Goal: Task Accomplishment & Management: Complete application form

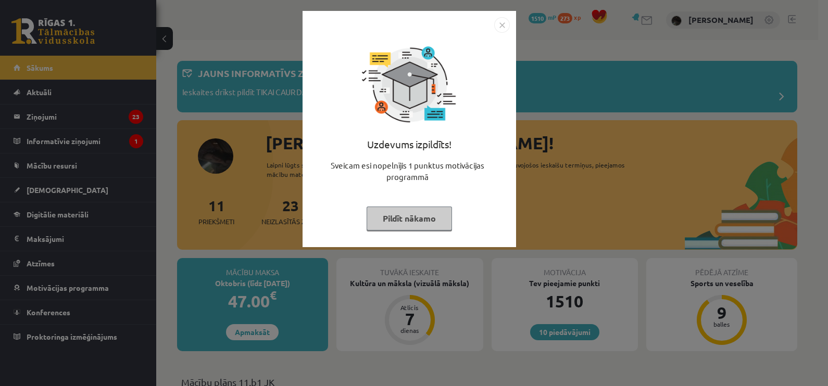
click at [428, 222] on button "Pildīt nākamo" at bounding box center [409, 219] width 85 height 24
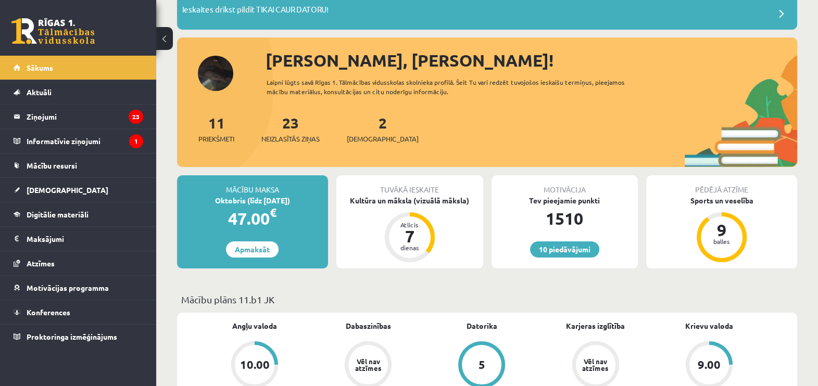
scroll to position [130, 0]
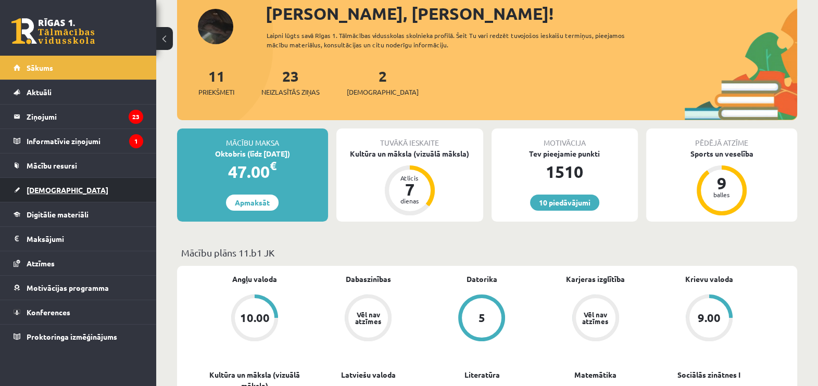
click at [71, 186] on link "[DEMOGRAPHIC_DATA]" at bounding box center [79, 190] width 130 height 24
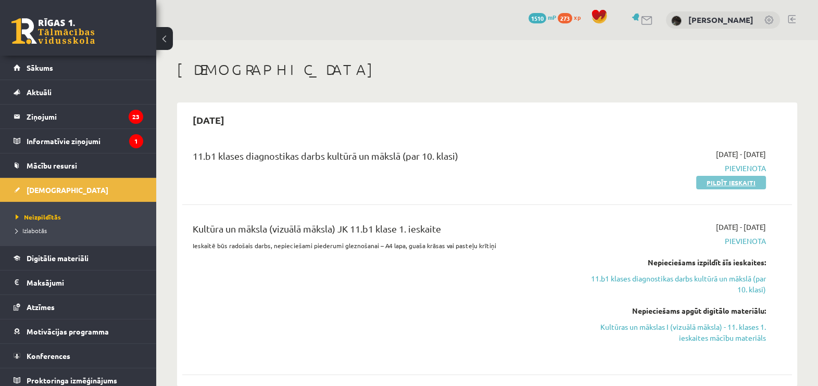
click at [754, 184] on link "Pildīt ieskaiti" at bounding box center [731, 183] width 70 height 14
click at [716, 180] on link "Pildīt ieskaiti" at bounding box center [731, 183] width 70 height 14
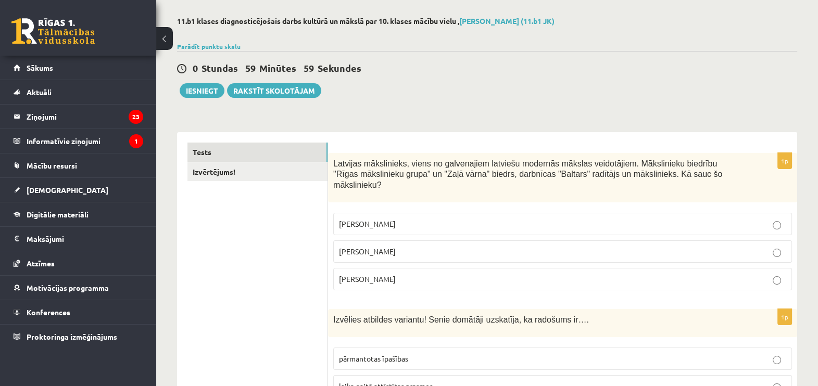
scroll to position [65, 0]
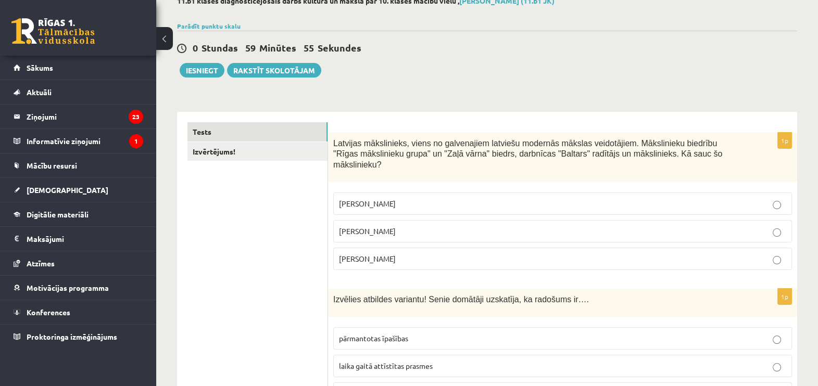
drag, startPoint x: 333, startPoint y: 144, endPoint x: 697, endPoint y: 232, distance: 374.1
click at [697, 232] on div "1p Latvijas mākslinieks, viens no galvenajiem latviešu modernās mākslas veidotā…" at bounding box center [562, 206] width 469 height 146
copy div "Latvijas mākslinieks, viens no galvenajiem latviešu modernās mākslas veidotājie…"
click at [408, 226] on p "Romāns Suta" at bounding box center [562, 231] width 447 height 11
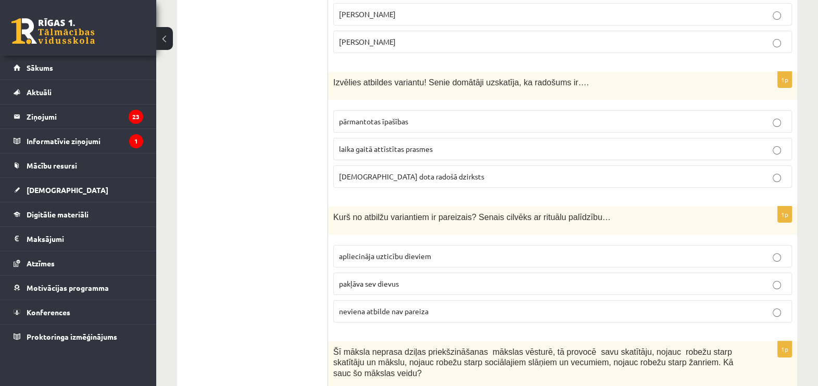
scroll to position [325, 0]
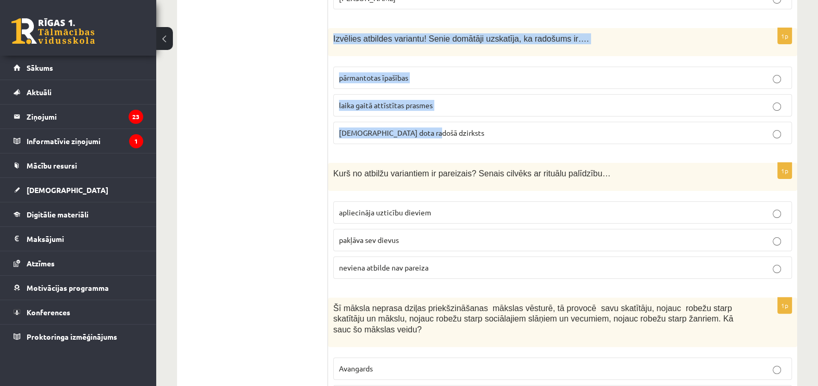
drag, startPoint x: 331, startPoint y: 22, endPoint x: 553, endPoint y: 112, distance: 239.4
click at [553, 112] on div "1p Izvēlies atbildes variantu! Senie domātāji uzskatīja, ka radošums ir…. pārma…" at bounding box center [562, 90] width 469 height 124
drag, startPoint x: 553, startPoint y: 112, endPoint x: 536, endPoint y: 29, distance: 84.9
copy div "Izvēlies atbildes variantu! Senie domātāji uzskatīja, ka radošums ir…. pārmanto…"
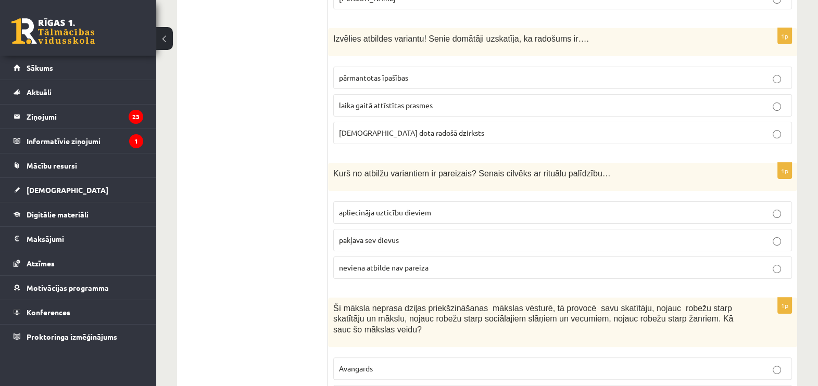
click at [354, 128] on span "dieva dota radošā dzirksts" at bounding box center [411, 132] width 145 height 9
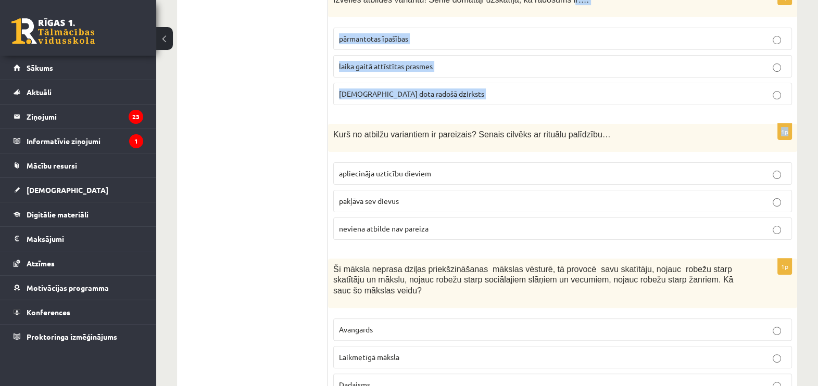
scroll to position [329, 0]
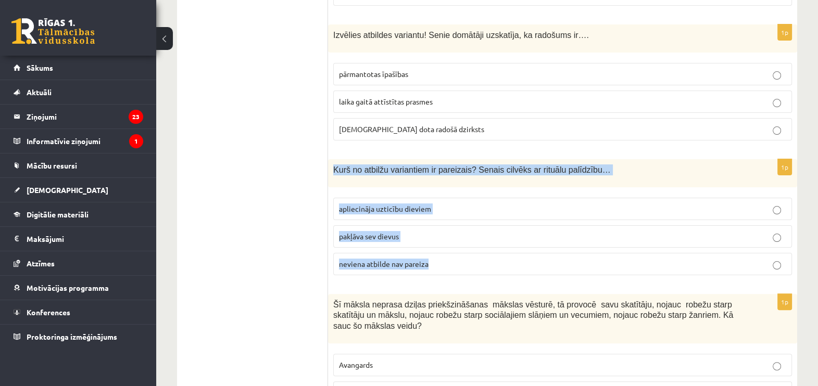
drag, startPoint x: 334, startPoint y: 31, endPoint x: 582, endPoint y: 237, distance: 322.1
click at [582, 237] on div "1p Kurš no atbilžu variantiem ir pareizais? Senais cilvēks ar rituālu palīdzību…" at bounding box center [562, 221] width 469 height 124
drag, startPoint x: 582, startPoint y: 237, endPoint x: 568, endPoint y: 157, distance: 81.3
copy div "Kurš no atbilžu variantiem ir pareizais? Senais cilvēks ar rituālu palīdzību… a…"
click at [368, 204] on span "apliecināja uzticību dieviem" at bounding box center [385, 208] width 92 height 9
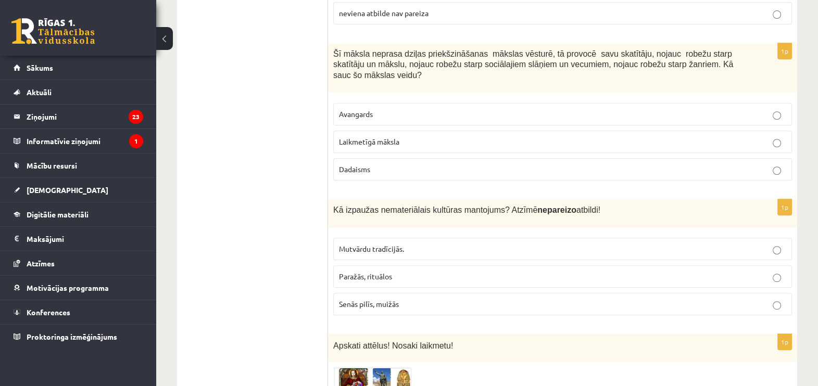
scroll to position [589, 0]
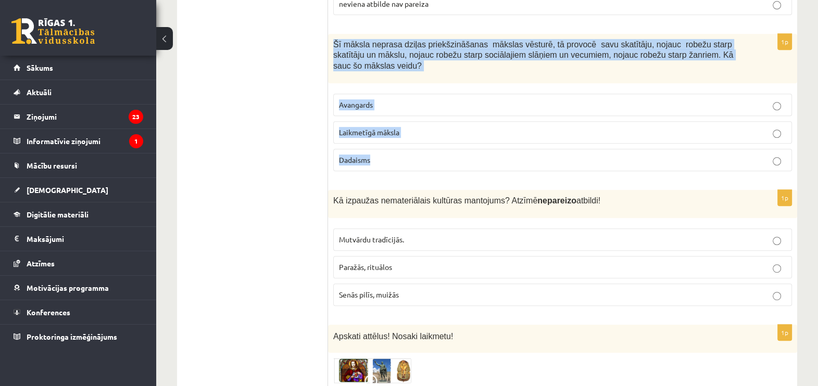
drag, startPoint x: 331, startPoint y: 29, endPoint x: 435, endPoint y: 123, distance: 140.1
click at [435, 123] on div "1p Šī māksla neprasa dziļas priekšzināšanas mākslas vēsturē, tā provocē savu sk…" at bounding box center [562, 107] width 469 height 146
drag, startPoint x: 435, startPoint y: 123, endPoint x: 416, endPoint y: 39, distance: 86.5
copy div "Šī māksla neprasa dziļas priekšzināšanas mākslas vēsturē, tā provocē savu skatī…"
click at [367, 121] on label "Laikmetīgā māksla" at bounding box center [562, 132] width 459 height 22
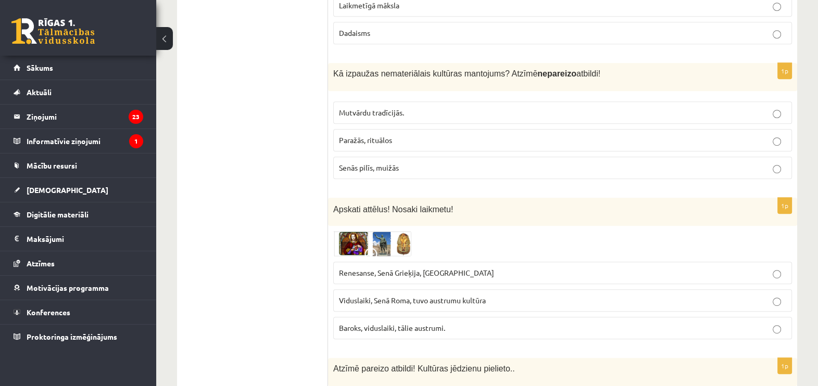
scroll to position [720, 0]
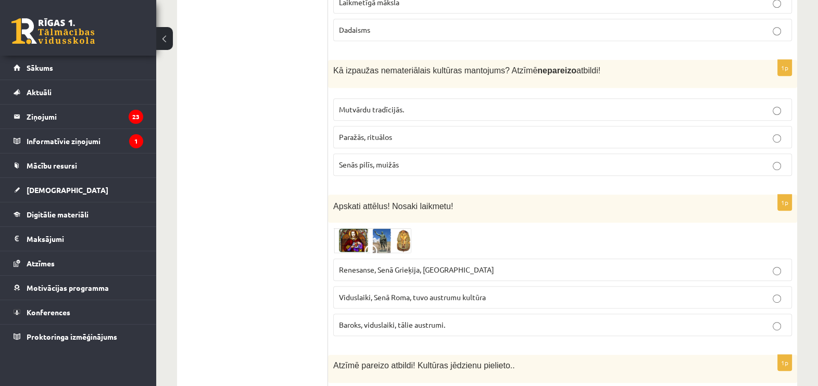
drag, startPoint x: 327, startPoint y: 48, endPoint x: 624, endPoint y: 42, distance: 297.4
drag, startPoint x: 624, startPoint y: 42, endPoint x: 585, endPoint y: 51, distance: 40.0
click at [621, 65] on p "Kā izpaužas nemateriālais kultūras mantojums? Atzīmē nepareizo atbildi!" at bounding box center [536, 70] width 407 height 11
click at [428, 66] on span "Kā izpaužas nemateriālais kultūras mantojums? Atzīmē nepareizo atbildi!" at bounding box center [466, 70] width 267 height 9
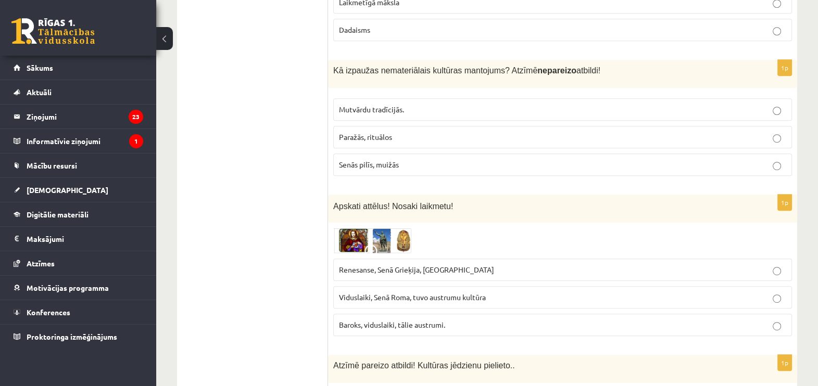
drag, startPoint x: 346, startPoint y: 49, endPoint x: 307, endPoint y: 54, distance: 39.3
click at [346, 66] on span "Kā izpaužas nemateriālais kultūras mantojums? Atzīmē nepareizo atbildi!" at bounding box center [466, 70] width 267 height 9
click at [340, 66] on span "Kā izpaužas nemateriālais kultūras mantojums? Atzīmē nepareizo atbildi!" at bounding box center [466, 70] width 267 height 9
drag, startPoint x: 325, startPoint y: 46, endPoint x: 532, endPoint y: 42, distance: 206.3
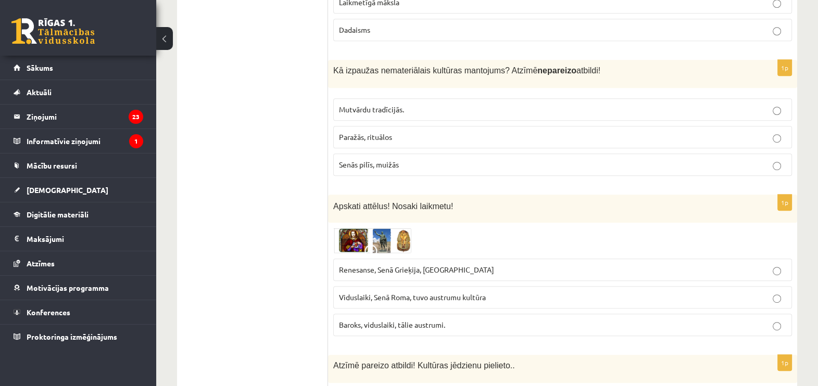
click at [537, 66] on strong "nepareizo" at bounding box center [556, 70] width 39 height 9
click at [413, 66] on span "Kā izpaužas nemateriālais kultūras mantojums? Atzīmē nepareizo atbildi!" at bounding box center [466, 70] width 267 height 9
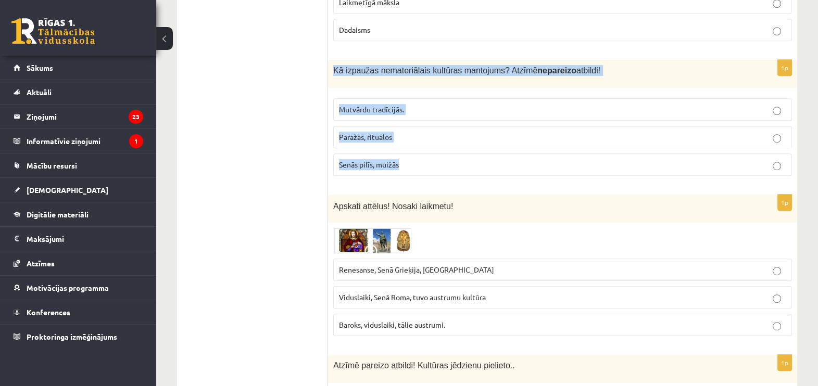
drag, startPoint x: 333, startPoint y: 47, endPoint x: 573, endPoint y: 145, distance: 259.9
click at [573, 145] on div "1p Kā izpaužas nemateriālais kultūras mantojums? Atzīmē nepareizo atbildi! Mutv…" at bounding box center [562, 122] width 469 height 124
drag, startPoint x: 573, startPoint y: 145, endPoint x: 528, endPoint y: 48, distance: 106.9
copy div "Kā izpaužas nemateriālais kultūras mantojums? Atzīmē nepareizo atbildi! Mutvārd…"
click at [411, 159] on p "Senās pilīs, muižās" at bounding box center [562, 164] width 447 height 11
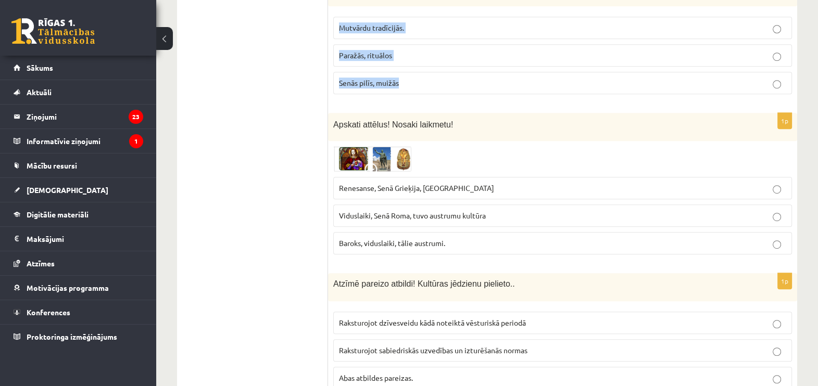
scroll to position [850, 0]
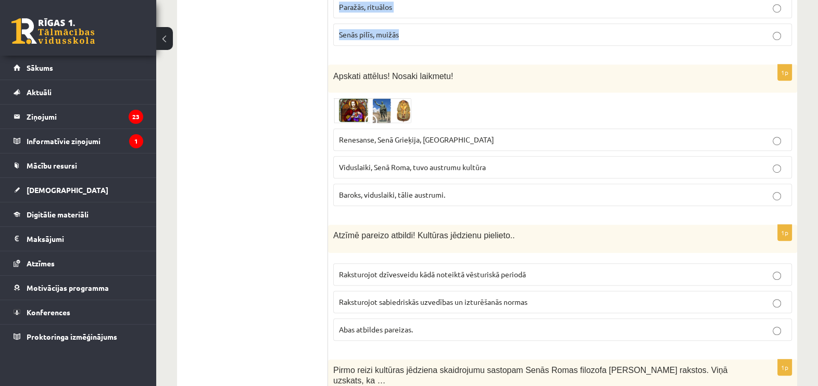
click at [388, 98] on img at bounding box center [372, 110] width 78 height 25
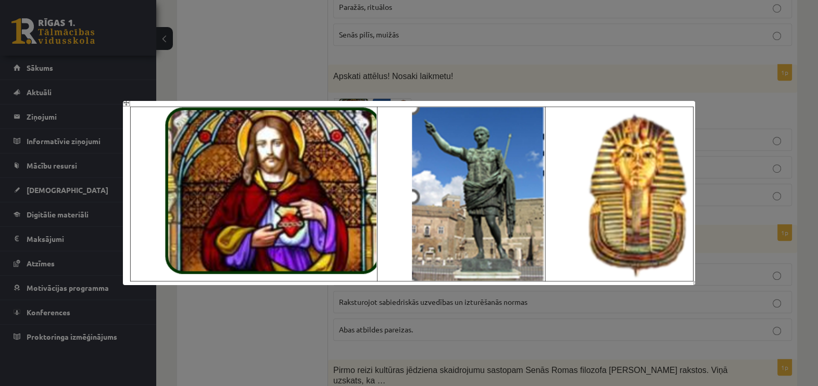
click at [509, 49] on div at bounding box center [409, 193] width 818 height 386
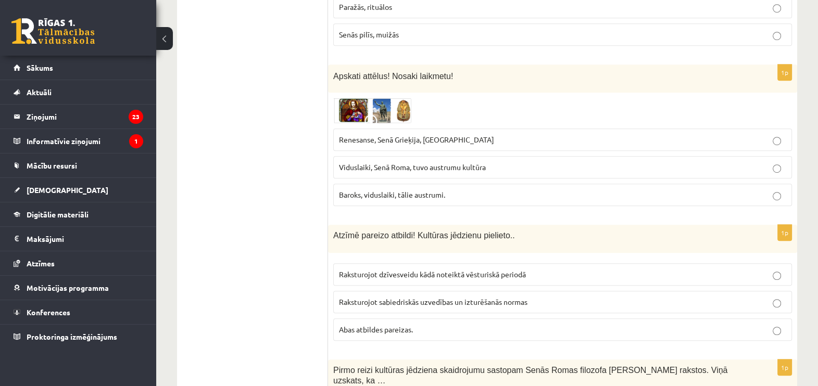
click at [443, 156] on label "Viduslaiki, Senā Roma, tuvo austrumu kultūra" at bounding box center [562, 167] width 459 height 22
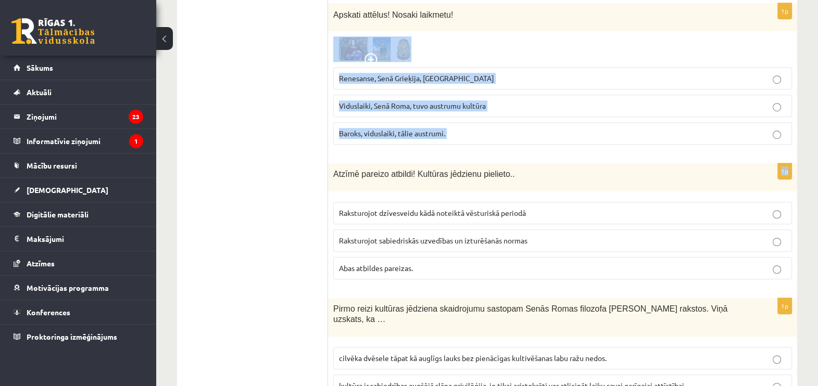
scroll to position [882, 0]
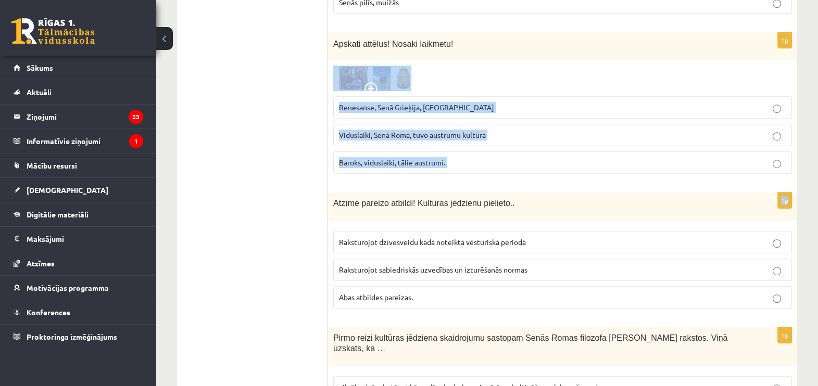
drag, startPoint x: 330, startPoint y: 11, endPoint x: 443, endPoint y: 5, distance: 113.2
drag, startPoint x: 443, startPoint y: 5, endPoint x: 517, endPoint y: 73, distance: 100.6
click at [517, 96] on label "Renesanse, Senā Grieķija, Ēģipte" at bounding box center [562, 107] width 459 height 22
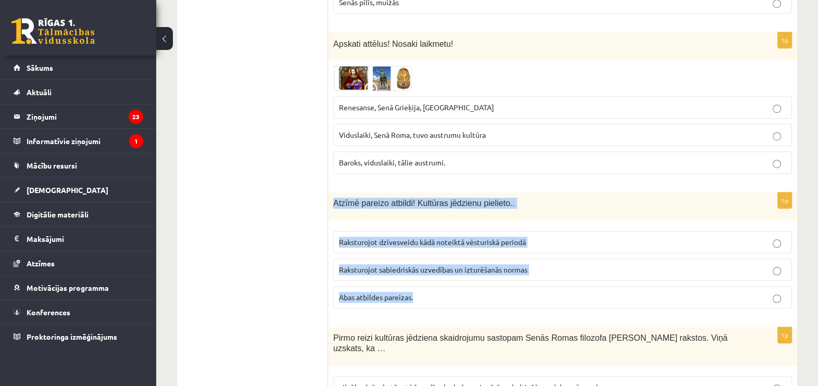
drag, startPoint x: 334, startPoint y: 173, endPoint x: 521, endPoint y: 262, distance: 206.9
click at [521, 262] on div "1p Atzīmē pareizo atbildi! Kultūras jēdzienu pielieto.. Raksturojot dzīvesveidu…" at bounding box center [562, 255] width 469 height 124
drag, startPoint x: 521, startPoint y: 262, endPoint x: 470, endPoint y: 177, distance: 99.2
copy div "Atzīmē pareizo atbildi! Kultūras jēdzienu pielieto.. Raksturojot dzīvesveidu kā…"
click at [430, 286] on label "Abas atbildes pareizas." at bounding box center [562, 297] width 459 height 22
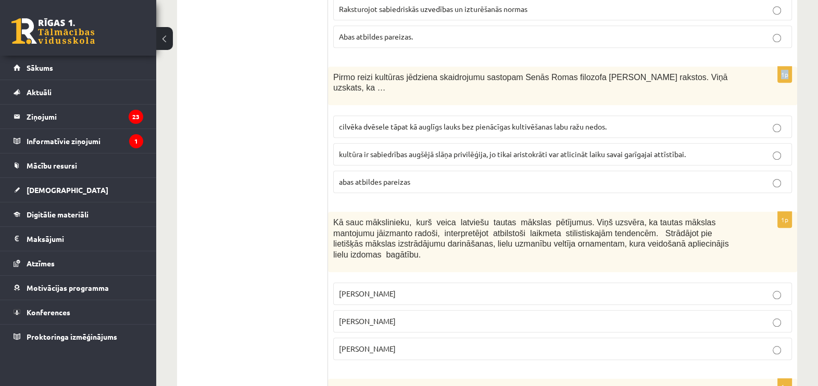
scroll to position [1127, 0]
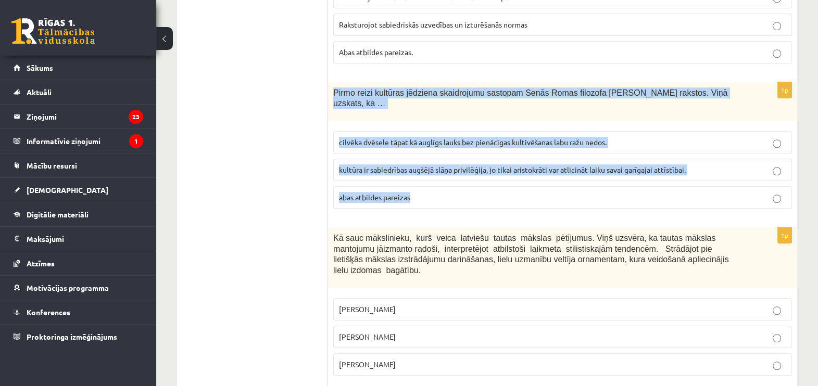
drag, startPoint x: 346, startPoint y: 48, endPoint x: 708, endPoint y: 146, distance: 374.4
click at [708, 146] on div "1p Pirmo reizi kultūras jēdziena skaidrojumu sastopam Senās Romas filozofa Cice…" at bounding box center [562, 149] width 469 height 135
drag, startPoint x: 708, startPoint y: 146, endPoint x: 668, endPoint y: 63, distance: 92.2
click at [394, 137] on span "cilvēka dvēsele tāpat kā auglīgs lauks bez pienācīgas kultivēšanas labu ražu ne…" at bounding box center [473, 141] width 268 height 9
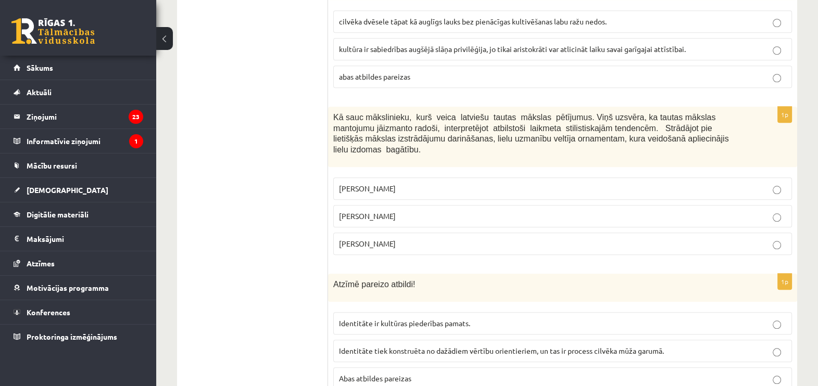
scroll to position [1258, 0]
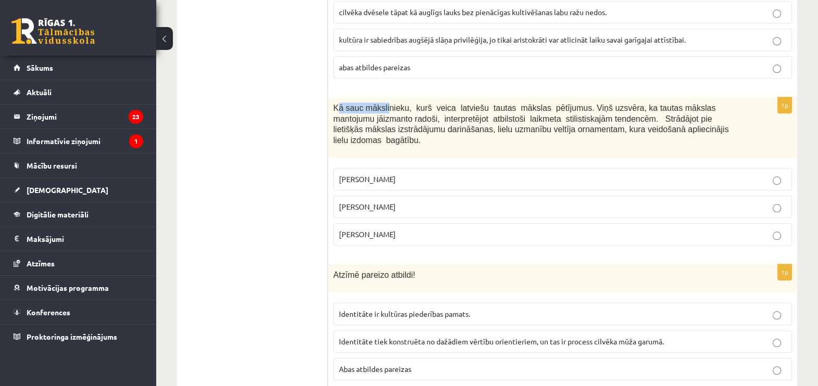
drag, startPoint x: 336, startPoint y: 71, endPoint x: 382, endPoint y: 68, distance: 45.9
click at [382, 104] on span "Kā sauc mākslinieku, kurš veica latviešu tautas mākslas pētījumus. Viņš uzsvēra…" at bounding box center [530, 124] width 395 height 41
drag, startPoint x: 382, startPoint y: 68, endPoint x: 344, endPoint y: 70, distance: 37.6
click at [346, 104] on span "Kā sauc mākslinieku, kurš veica latviešu tautas mākslas pētījumus. Viņš uzsvēra…" at bounding box center [530, 124] width 395 height 41
click at [336, 104] on span "Kā sauc mākslinieku, kurš veica latviešu tautas mākslas pētījumus. Viņš uzsvēra…" at bounding box center [530, 124] width 395 height 41
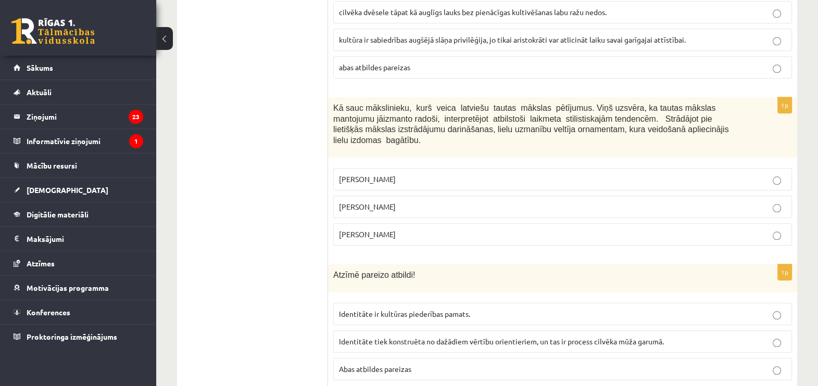
click at [335, 104] on span "Kā sauc mākslinieku, kurš veica latviešu tautas mākslas pētījumus. Viņš uzsvēra…" at bounding box center [530, 124] width 395 height 41
drag, startPoint x: 334, startPoint y: 70, endPoint x: 454, endPoint y: 197, distance: 174.2
click at [454, 197] on div "1p Kā sauc mākslinieku, kurš veica latviešu tautas mākslas pētījumus. Viņš uzsv…" at bounding box center [562, 175] width 469 height 157
drag, startPoint x: 454, startPoint y: 197, endPoint x: 459, endPoint y: 94, distance: 102.7
copy div "Kā sauc mākslinieku, kurš veica latviešu tautas mākslas pētījumus. Viņš uzsvēra…"
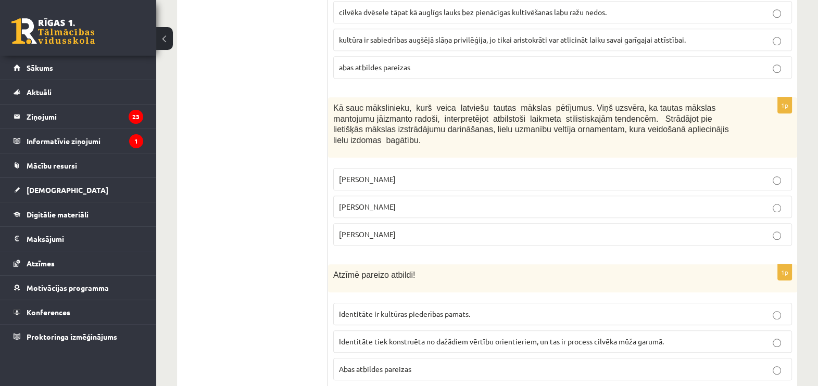
click at [374, 202] on span "Jūlijs Madernieks" at bounding box center [367, 206] width 57 height 9
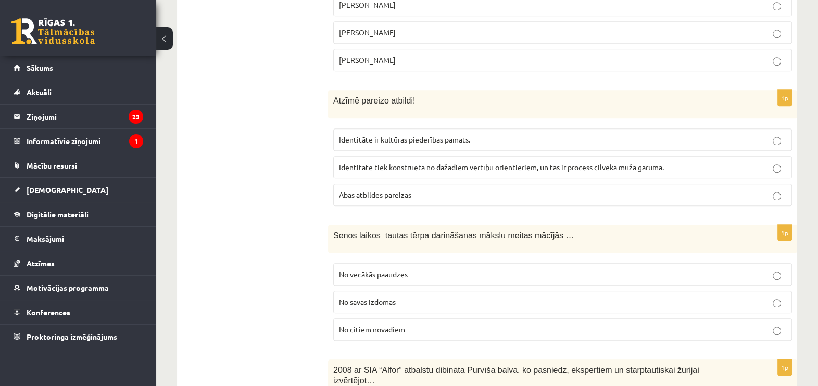
scroll to position [1453, 0]
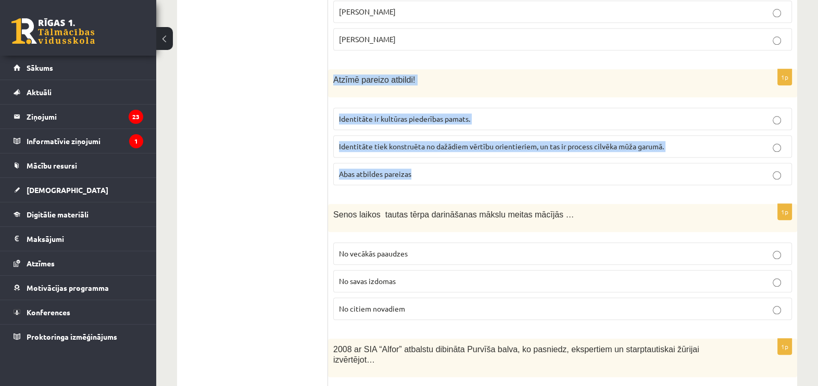
drag, startPoint x: 329, startPoint y: 26, endPoint x: 476, endPoint y: 125, distance: 177.9
click at [476, 125] on div "1p Atzīmē pareizo atbildi! Identitāte ir kultūras piederības pamats. Identitāte…" at bounding box center [562, 131] width 469 height 124
drag, startPoint x: 476, startPoint y: 125, endPoint x: 465, endPoint y: 97, distance: 30.4
copy div "Atzīmē pareizo atbildi! Identitāte ir kultūras piederības pamats. Identitāte ti…"
click at [416, 163] on label "Abas atbildes pareizas" at bounding box center [562, 174] width 459 height 22
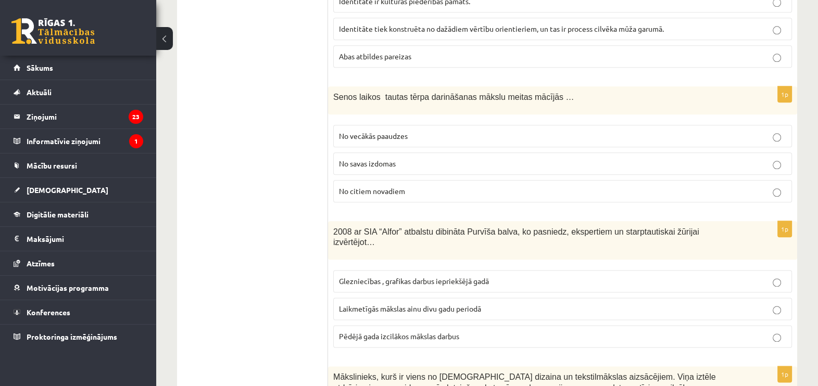
scroll to position [1583, 0]
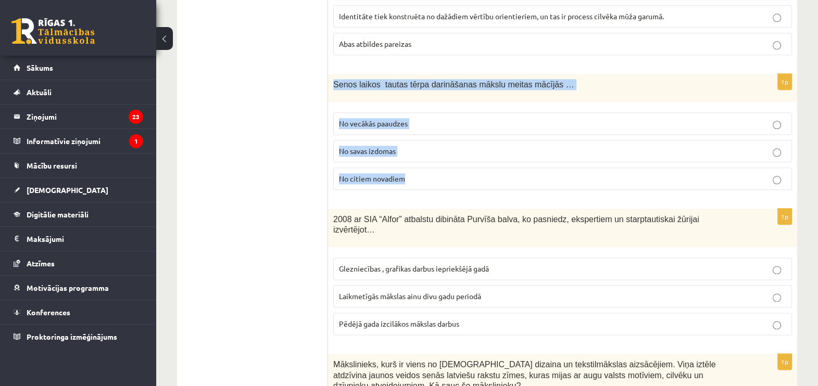
drag, startPoint x: 332, startPoint y: 34, endPoint x: 591, endPoint y: 121, distance: 272.9
click at [591, 121] on div "1p Senos laikos tautas tērpa darināšanas mākslu meitas mācījās … No vecākās paa…" at bounding box center [562, 136] width 469 height 124
drag, startPoint x: 591, startPoint y: 121, endPoint x: 516, endPoint y: 33, distance: 115.2
copy div "Senos laikos tautas tērpa darināšanas mākslu meitas mācījās … No vecākās paaudz…"
click at [414, 112] on label "No vecākās paaudzes" at bounding box center [562, 123] width 459 height 22
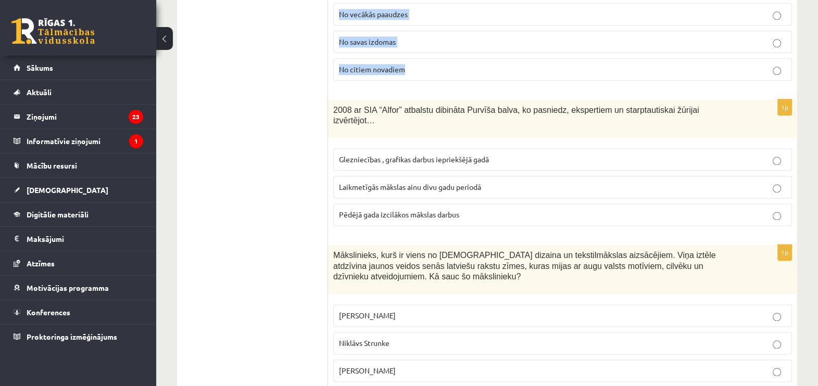
scroll to position [1713, 0]
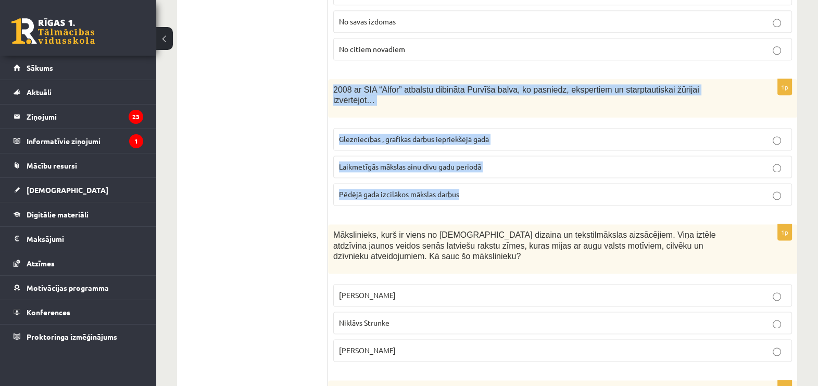
drag, startPoint x: 345, startPoint y: 36, endPoint x: 721, endPoint y: 136, distance: 388.4
click at [721, 136] on div "1p 2008 ar SIA “Alfor” atbalstu dibināta Purvīša balva, ko pasniedz, ekspertiem…" at bounding box center [562, 146] width 469 height 135
copy div "2008 ar SIA “Alfor” atbalstu dibināta Purvīša balva, ko pasniedz, ekspertiem un…"
click at [349, 190] on span "Pēdējā gada izcilākos mākslas darbus" at bounding box center [399, 194] width 120 height 9
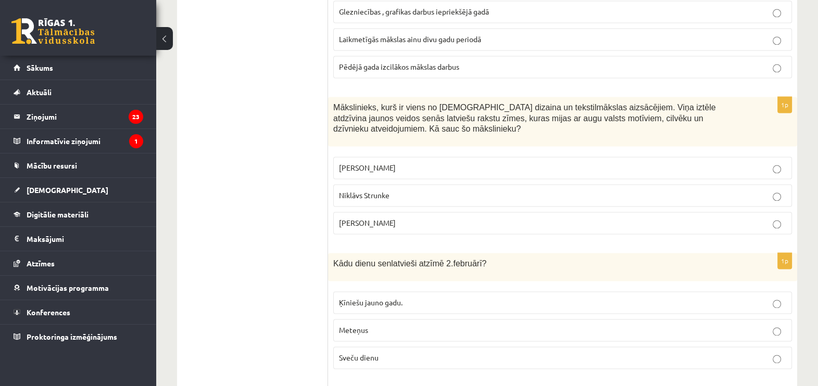
scroll to position [1843, 0]
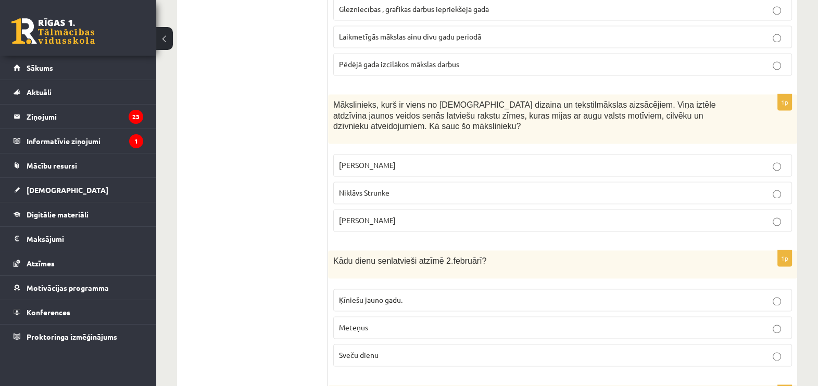
drag, startPoint x: 333, startPoint y: 44, endPoint x: 750, endPoint y: 151, distance: 430.7
click at [750, 151] on div "1p Mākslinieks, kurš ir viens no latviešu dizaina un tekstilmākslas aizsācējiem…" at bounding box center [562, 167] width 469 height 146
click at [354, 160] on span "Ansis Cīrulis" at bounding box center [367, 164] width 57 height 9
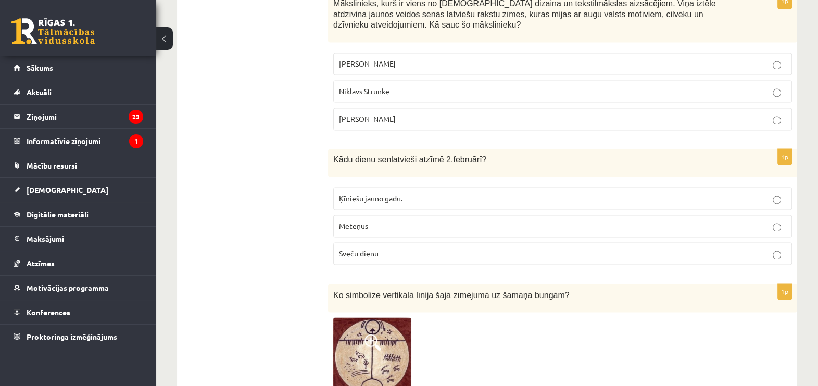
scroll to position [1973, 0]
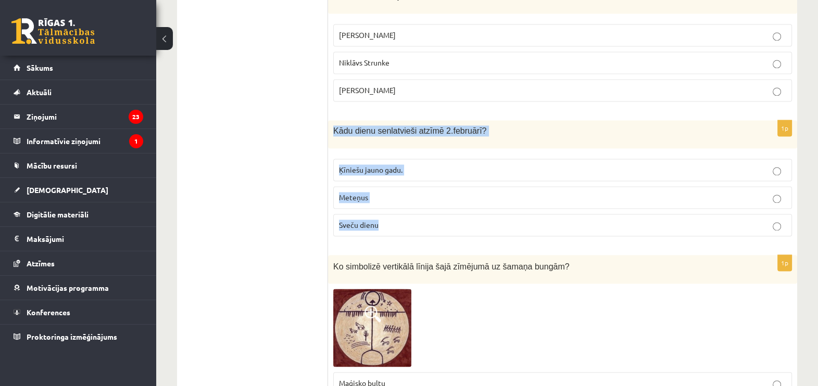
drag, startPoint x: 334, startPoint y: 57, endPoint x: 493, endPoint y: 157, distance: 188.0
click at [493, 157] on div "1p Kādu dienu senlatvieši atzīmē 2.februārī? Ķīniešu jauno gadu. Meteņus Sveču …" at bounding box center [562, 182] width 469 height 124
drag, startPoint x: 493, startPoint y: 157, endPoint x: 447, endPoint y: 50, distance: 116.9
click at [380, 220] on p "Sveču dienu" at bounding box center [562, 225] width 447 height 11
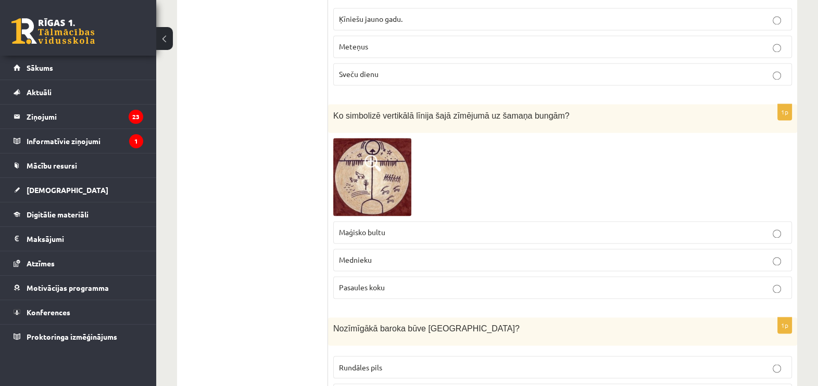
scroll to position [2103, 0]
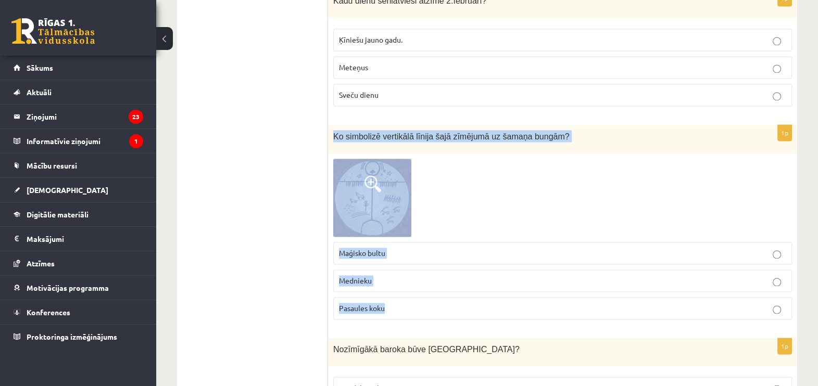
drag, startPoint x: 333, startPoint y: 58, endPoint x: 534, endPoint y: 227, distance: 262.0
click at [534, 227] on div "1p Ko simbolizē vertikālā līnija šajā zīmējumā uz šamaņa bungām? Maģisko bultu …" at bounding box center [562, 226] width 469 height 203
drag, startPoint x: 534, startPoint y: 227, endPoint x: 506, endPoint y: 63, distance: 165.8
click at [407, 303] on p "Pasaules koku" at bounding box center [562, 308] width 447 height 11
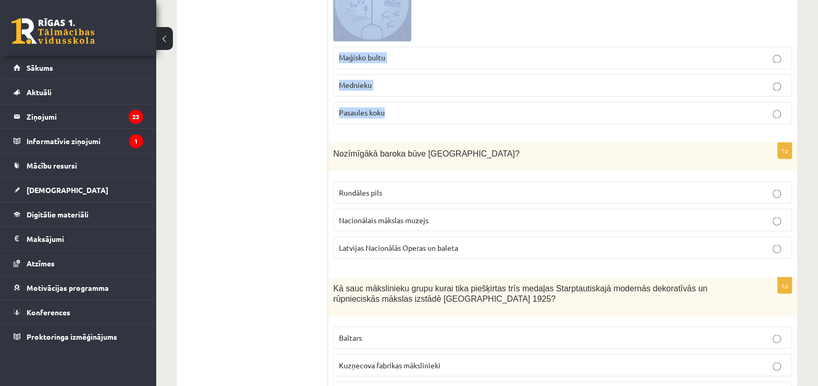
scroll to position [2364, 0]
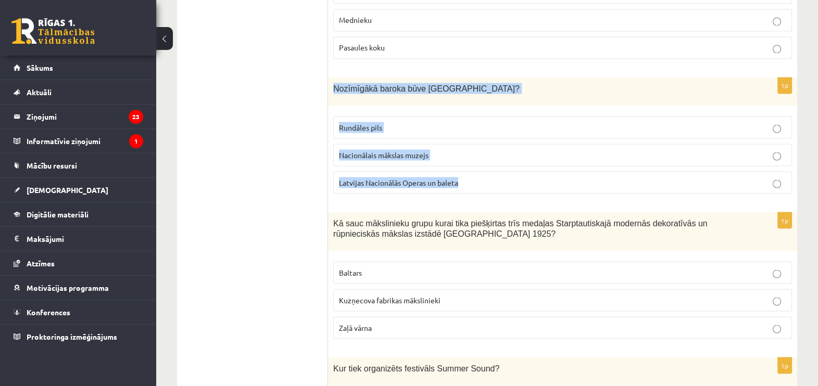
drag, startPoint x: 332, startPoint y: 15, endPoint x: 480, endPoint y: 112, distance: 177.2
click at [480, 112] on div "1p Nozīmīgākā baroka būve Latvijā? Rundāles pils Nacionālais mākslas muzejs Lat…" at bounding box center [562, 140] width 469 height 124
drag, startPoint x: 480, startPoint y: 112, endPoint x: 396, endPoint y: 15, distance: 128.5
click at [382, 122] on span "Rundāles pils" at bounding box center [360, 126] width 43 height 9
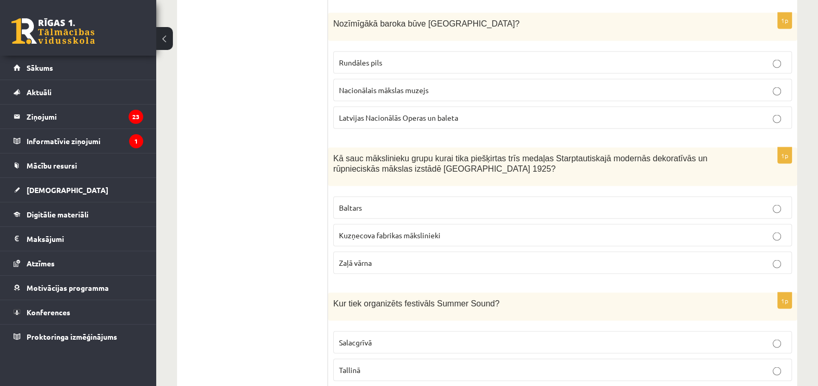
scroll to position [2494, 0]
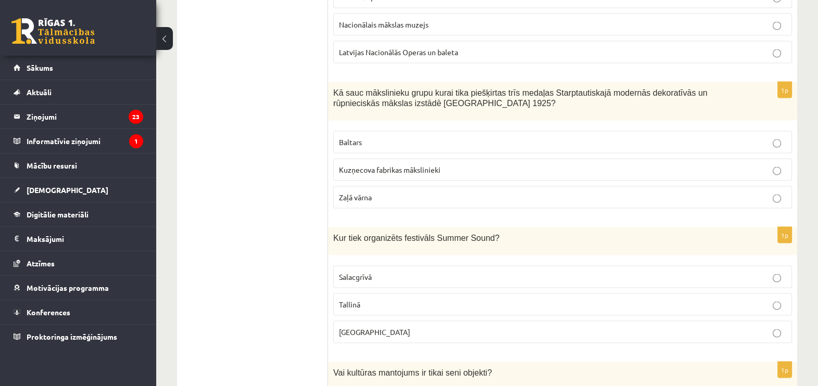
drag, startPoint x: 326, startPoint y: 15, endPoint x: 735, endPoint y: 126, distance: 423.4
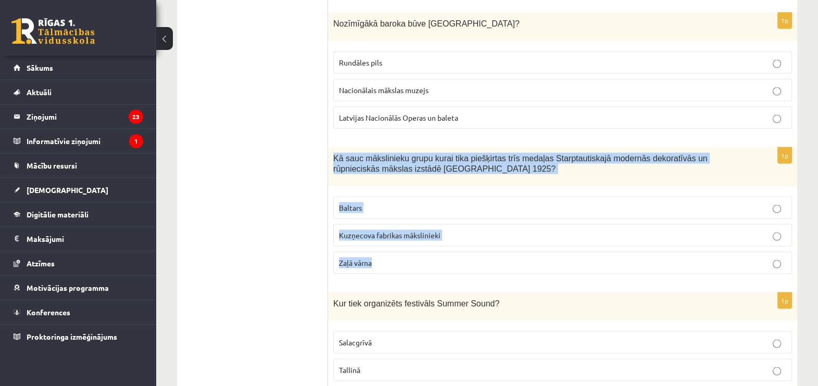
drag, startPoint x: 329, startPoint y: 83, endPoint x: 497, endPoint y: 177, distance: 192.6
click at [497, 177] on div "1p Kā sauc mākslinieku grupu kurai tika piešķirtas trīs medaļas Starptautiskajā…" at bounding box center [562, 214] width 469 height 135
drag, startPoint x: 497, startPoint y: 177, endPoint x: 409, endPoint y: 94, distance: 121.2
click at [357, 196] on label "Baltars" at bounding box center [562, 207] width 459 height 22
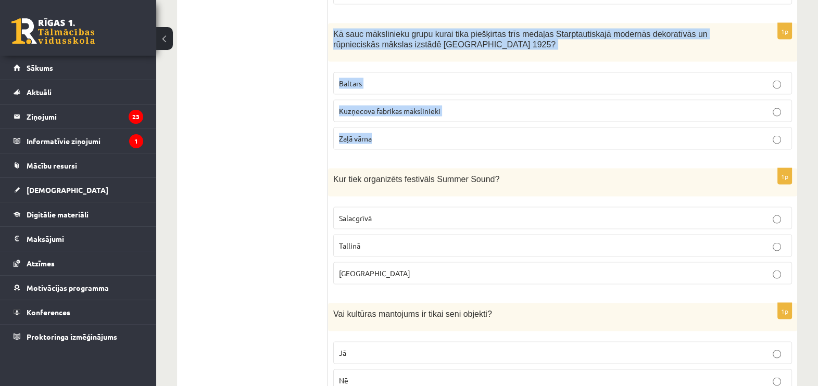
scroll to position [2560, 0]
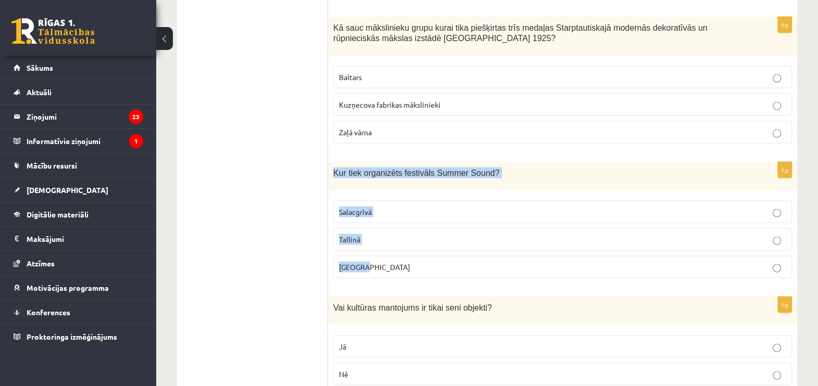
drag, startPoint x: 332, startPoint y: 99, endPoint x: 500, endPoint y: 195, distance: 193.6
click at [500, 195] on div "1p Kur tiek organizēts festivāls Summer Sound? Salacgrīvā Tallinā Liepājā" at bounding box center [562, 224] width 469 height 124
drag, startPoint x: 500, startPoint y: 195, endPoint x: 418, endPoint y: 95, distance: 128.8
click at [380, 207] on p "Salacgrīvā" at bounding box center [562, 212] width 447 height 11
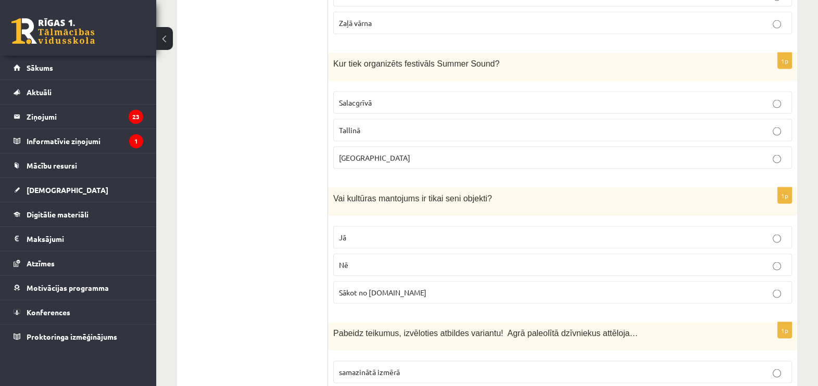
scroll to position [2690, 0]
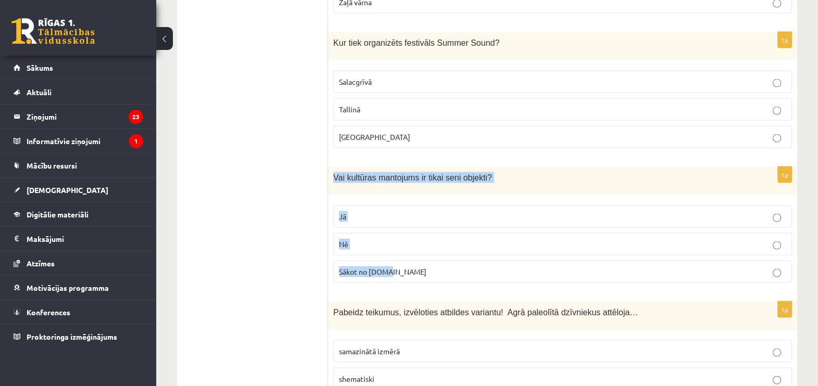
drag, startPoint x: 331, startPoint y: 99, endPoint x: 511, endPoint y: 187, distance: 200.5
click at [511, 187] on div "1p Vai kultūras mantojums ir tikai seni objekti? Jā Nē Sākot no 10.gs" at bounding box center [562, 229] width 469 height 124
drag, startPoint x: 511, startPoint y: 187, endPoint x: 453, endPoint y: 102, distance: 103.4
click at [391, 206] on label "Jā" at bounding box center [562, 217] width 459 height 22
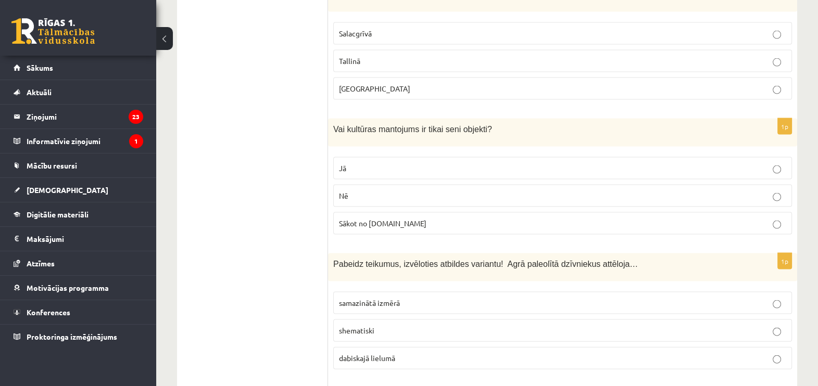
scroll to position [2755, 0]
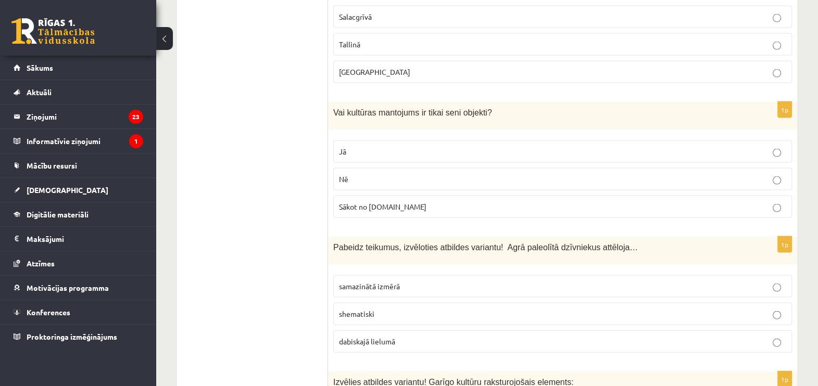
click at [378, 174] on p "Nē" at bounding box center [562, 179] width 447 height 11
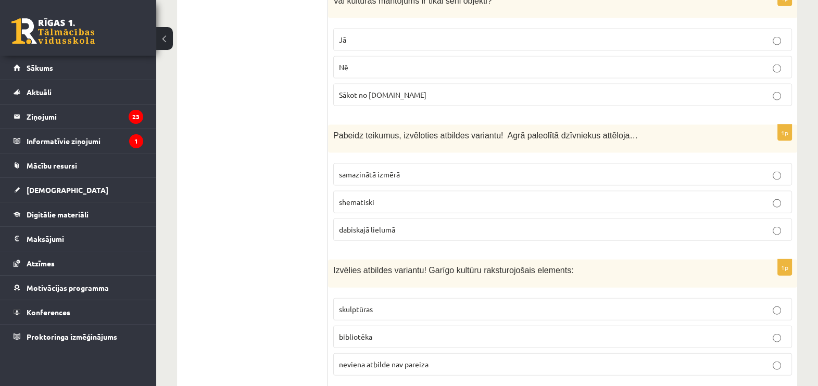
scroll to position [2885, 0]
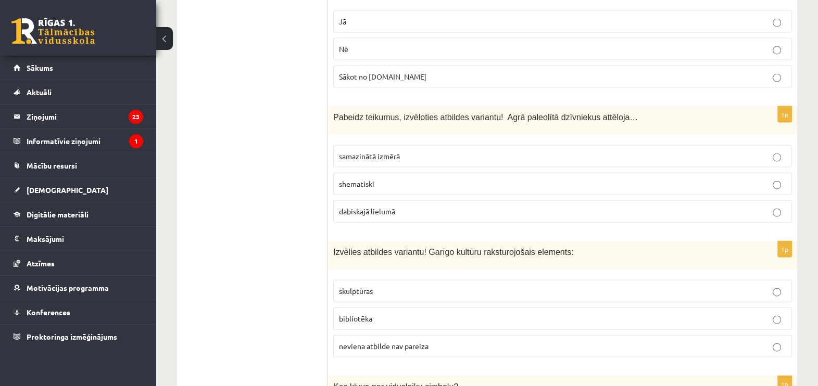
click at [338, 113] on span "Pabeidz teikumus, izvēloties atbildes variantu! Agrā paleolītā dzīvniekus attēl…" at bounding box center [485, 117] width 305 height 9
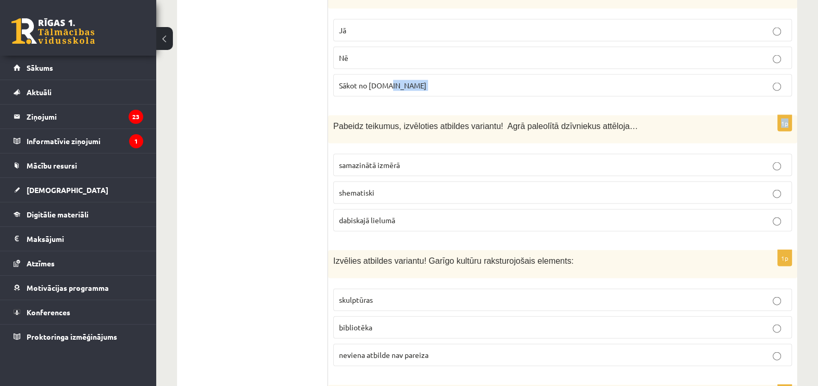
scroll to position [2843, 0]
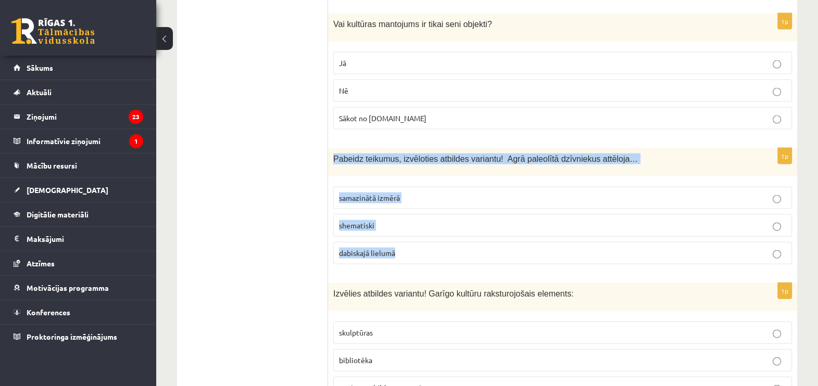
drag, startPoint x: 333, startPoint y: 40, endPoint x: 597, endPoint y: 179, distance: 298.6
click at [597, 179] on div "1p Pabeidz teikumus, izvēloties atbildes variantu! Agrā paleolītā dzīvniekus at…" at bounding box center [562, 210] width 469 height 124
drag, startPoint x: 597, startPoint y: 179, endPoint x: 575, endPoint y: 89, distance: 92.7
click at [384, 248] on span "dabiskajā lielumā" at bounding box center [367, 252] width 56 height 9
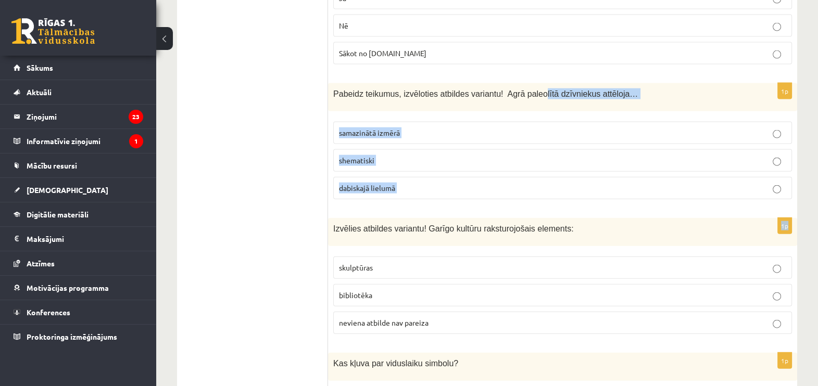
scroll to position [2796, 0]
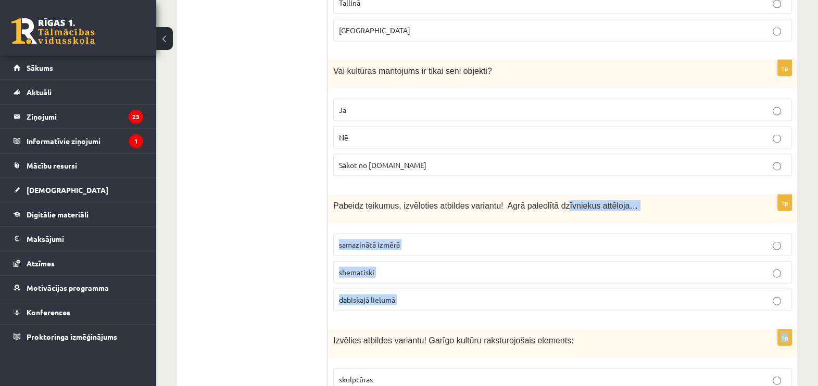
drag, startPoint x: 333, startPoint y: 19, endPoint x: 549, endPoint y: 110, distance: 234.5
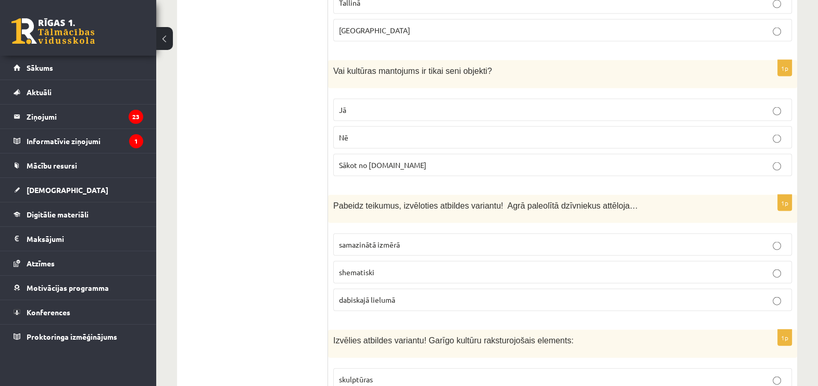
click at [385, 330] on div "Izvēlies atbildes variantu! Garīgo kultūru raksturojošais elements:" at bounding box center [562, 344] width 469 height 28
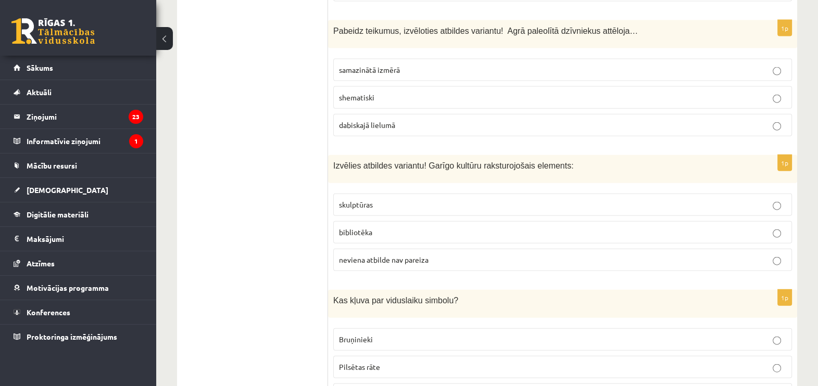
scroll to position [2992, 0]
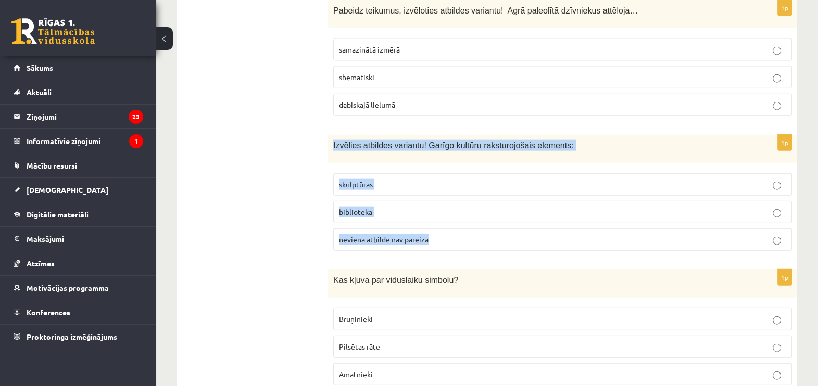
drag, startPoint x: 329, startPoint y: 68, endPoint x: 554, endPoint y: 168, distance: 246.4
click at [554, 168] on div "1p Izvēlies atbildes variantu! Garīgo kultūru raksturojošais elements: skulptūr…" at bounding box center [562, 197] width 469 height 124
drag, startPoint x: 554, startPoint y: 168, endPoint x: 481, endPoint y: 62, distance: 128.3
click at [355, 207] on span "bibliotēka" at bounding box center [355, 211] width 33 height 9
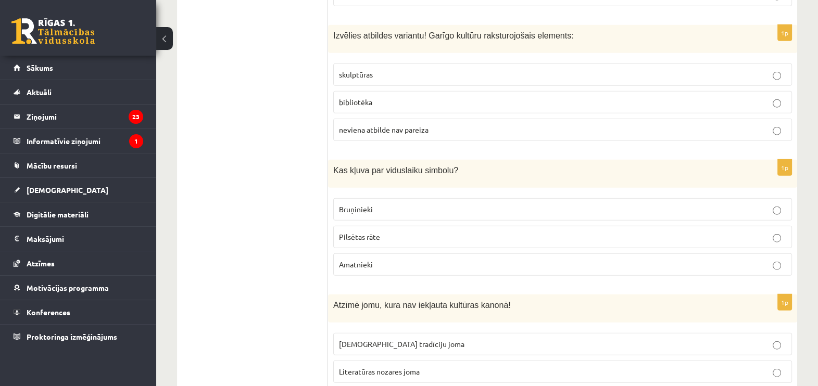
scroll to position [3122, 0]
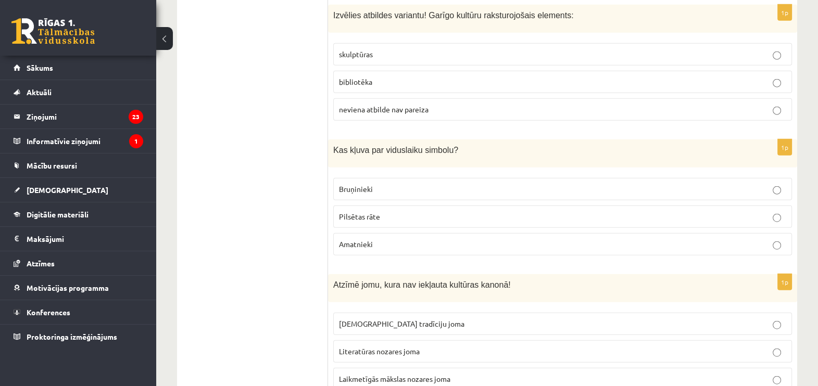
drag, startPoint x: 326, startPoint y: 70, endPoint x: 451, endPoint y: 120, distance: 135.1
drag, startPoint x: 451, startPoint y: 120, endPoint x: 433, endPoint y: 84, distance: 41.0
click at [433, 140] on div "Kas kļuva par viduslaiku simbolu?" at bounding box center [562, 154] width 469 height 28
click at [379, 140] on div "Kas kļuva par viduslaiku simbolu?" at bounding box center [562, 154] width 469 height 28
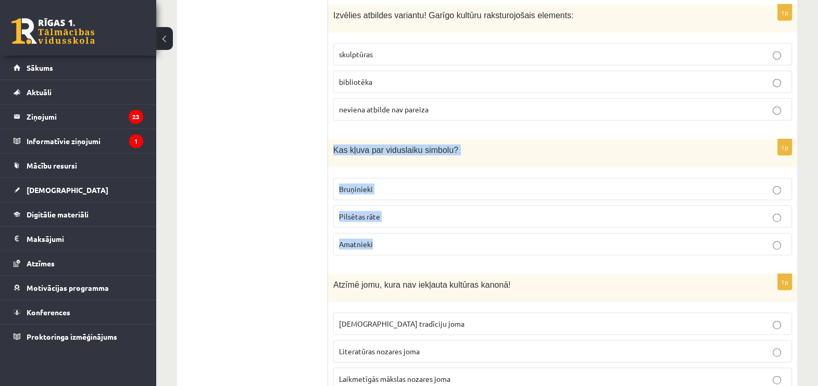
drag, startPoint x: 333, startPoint y: 71, endPoint x: 463, endPoint y: 159, distance: 157.6
click at [463, 159] on div "1p Kas kļuva par viduslaiku simbolu? Bruņinieki Pilsētas rāte Amatnieki" at bounding box center [562, 202] width 469 height 124
drag, startPoint x: 463, startPoint y: 159, endPoint x: 433, endPoint y: 72, distance: 91.7
click at [375, 173] on fieldset "Bruņinieki Pilsētas rāte Amatnieki" at bounding box center [562, 216] width 459 height 86
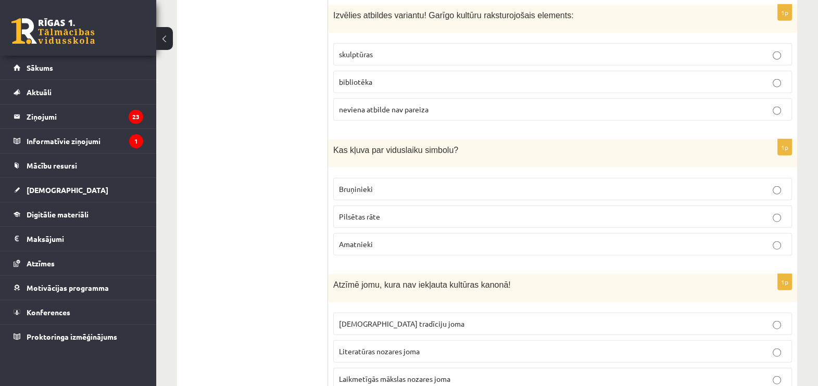
click at [384, 211] on p "Pilsētas rāte" at bounding box center [562, 216] width 447 height 11
click at [386, 184] on p "Bruņinieki" at bounding box center [562, 189] width 447 height 11
click at [388, 211] on p "Pilsētas rāte" at bounding box center [562, 216] width 447 height 11
drag, startPoint x: 388, startPoint y: 135, endPoint x: 362, endPoint y: 115, distance: 33.3
click at [362, 184] on span "Bruņinieki" at bounding box center [356, 188] width 34 height 9
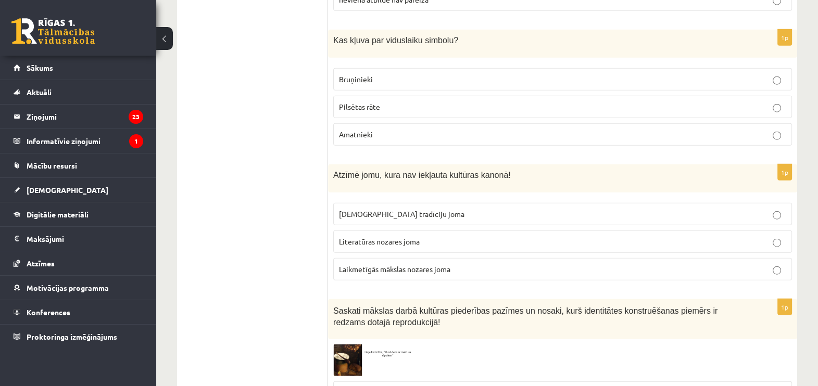
scroll to position [3252, 0]
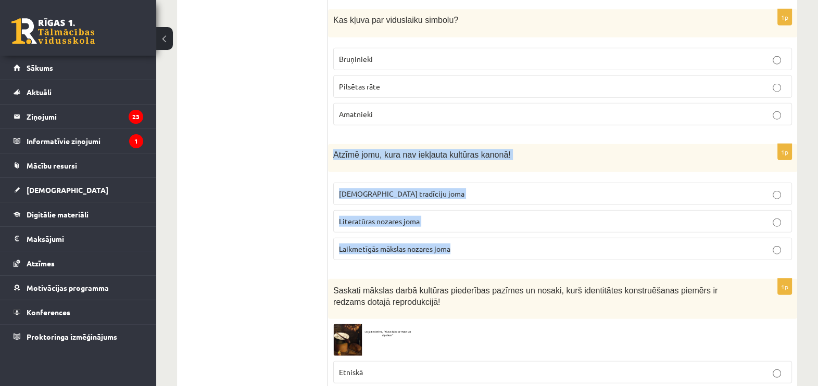
drag, startPoint x: 335, startPoint y: 73, endPoint x: 537, endPoint y: 157, distance: 218.8
click at [537, 157] on div "1p Atzīmē jomu, kura nav iekļauta kultūras kanonā! Tautas tradīciju joma Litera…" at bounding box center [562, 206] width 469 height 124
drag, startPoint x: 537, startPoint y: 157, endPoint x: 471, endPoint y: 75, distance: 105.5
click at [363, 244] on p "Laikmetīgās mākslas nozares joma" at bounding box center [562, 249] width 447 height 11
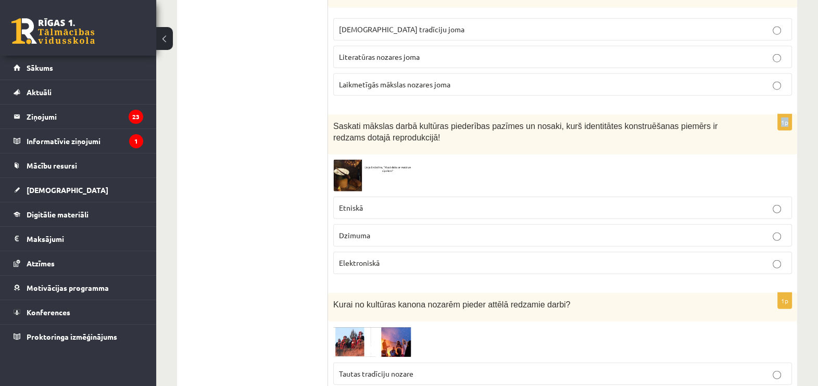
scroll to position [3404, 0]
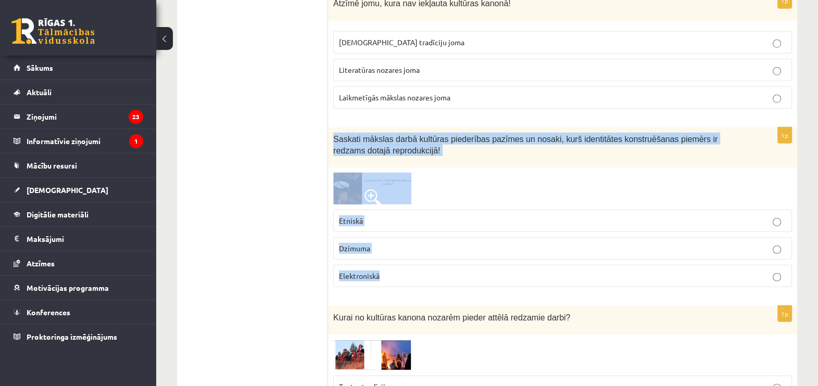
drag, startPoint x: 332, startPoint y: 10, endPoint x: 487, endPoint y: 196, distance: 241.4
click at [487, 196] on div "1p Saskati mākslas darbā kultūras piederības pazīmes un nosaki, kurš identitāte…" at bounding box center [562, 212] width 469 height 169
drag, startPoint x: 487, startPoint y: 196, endPoint x: 403, endPoint y: 61, distance: 158.4
click at [382, 216] on p "Etniskā" at bounding box center [562, 221] width 447 height 11
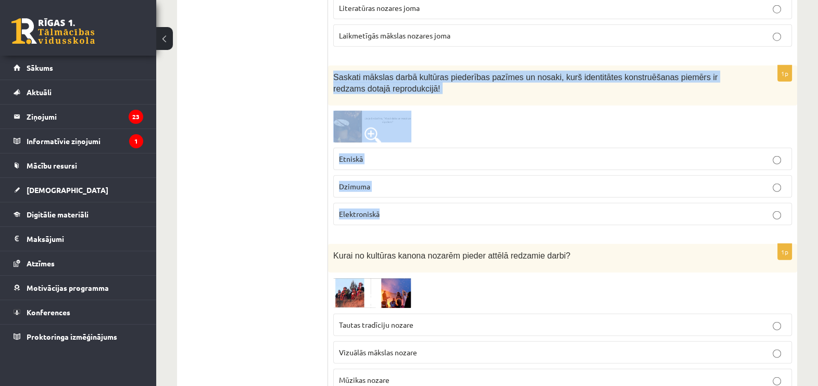
scroll to position [3534, 0]
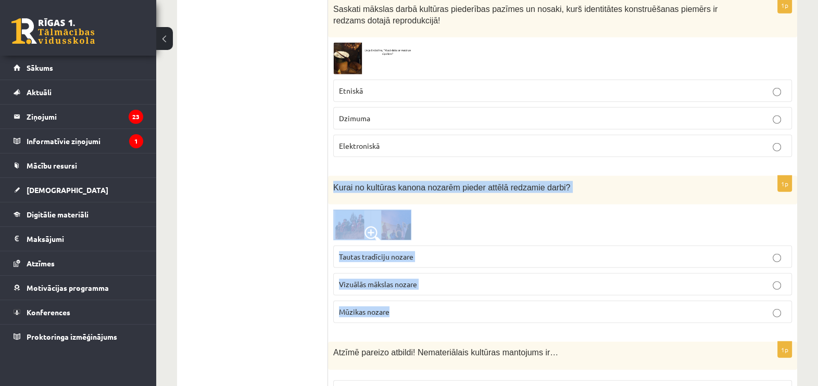
drag, startPoint x: 333, startPoint y: 108, endPoint x: 555, endPoint y: 224, distance: 250.6
click at [555, 224] on div "1p Kurai no kultūras kanona nozarēm pieder attēlā redzamie darbi? Tautas tradīc…" at bounding box center [562, 254] width 469 height 156
drag, startPoint x: 555, startPoint y: 224, endPoint x: 461, endPoint y: 106, distance: 150.5
click at [388, 280] on span "Vizuālās mākslas nozare" at bounding box center [378, 284] width 78 height 9
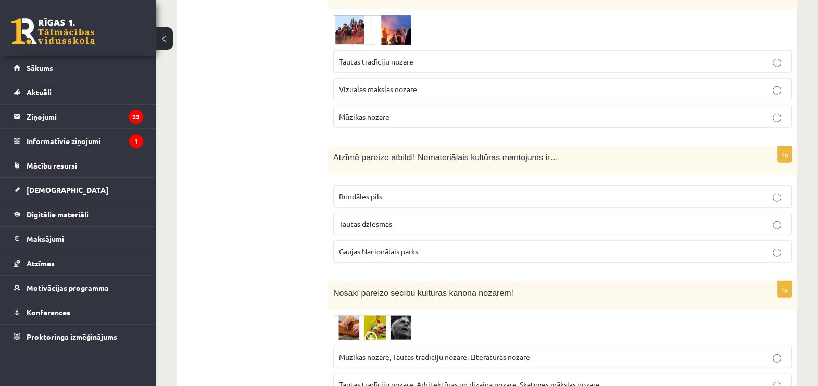
scroll to position [3794, 0]
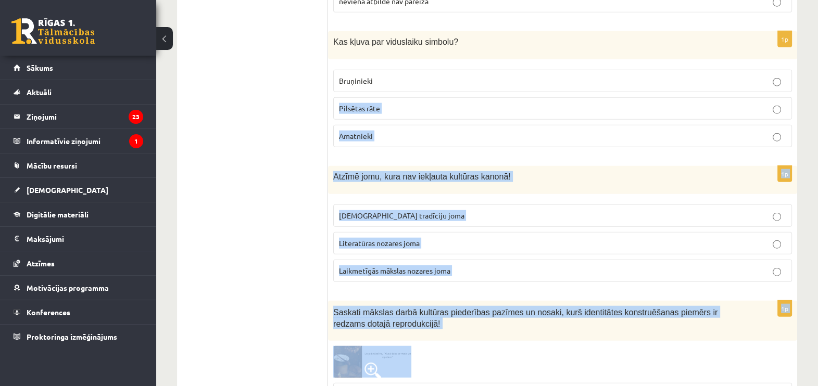
drag, startPoint x: 334, startPoint y: 8, endPoint x: 543, endPoint y: 7, distance: 209.3
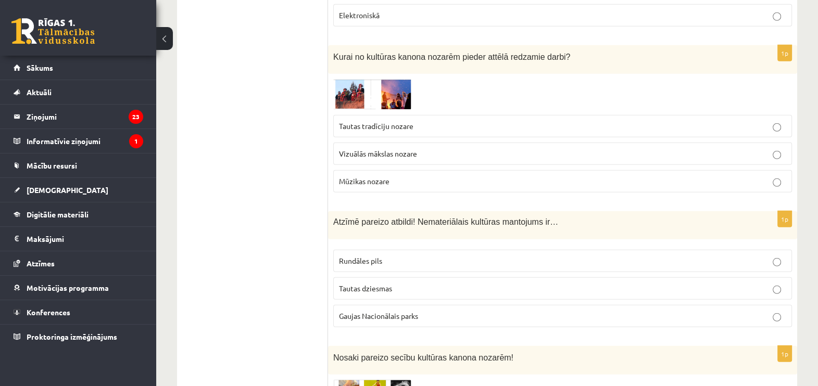
scroll to position [3684, 0]
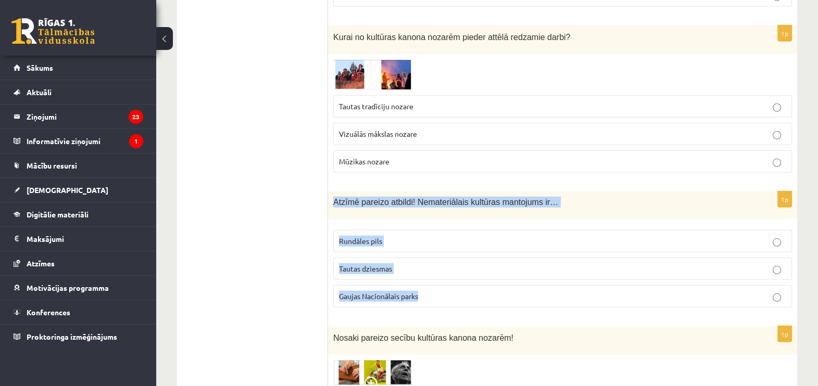
drag, startPoint x: 328, startPoint y: 123, endPoint x: 549, endPoint y: 203, distance: 234.7
click at [549, 203] on div "1p Atzīmē pareizo atbildi! Nemateriālais kultūras mantojums ir… Rundāles pils T…" at bounding box center [562, 254] width 469 height 124
drag, startPoint x: 549, startPoint y: 204, endPoint x: 461, endPoint y: 116, distance: 124.1
click at [366, 258] on label "Tautas dziesmas" at bounding box center [562, 269] width 459 height 22
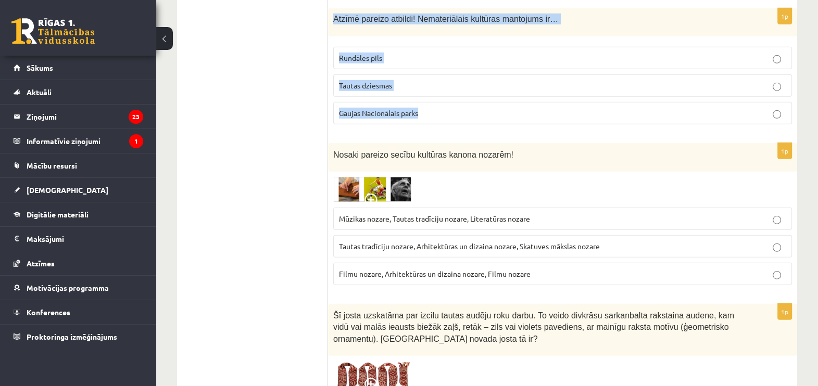
scroll to position [3880, 0]
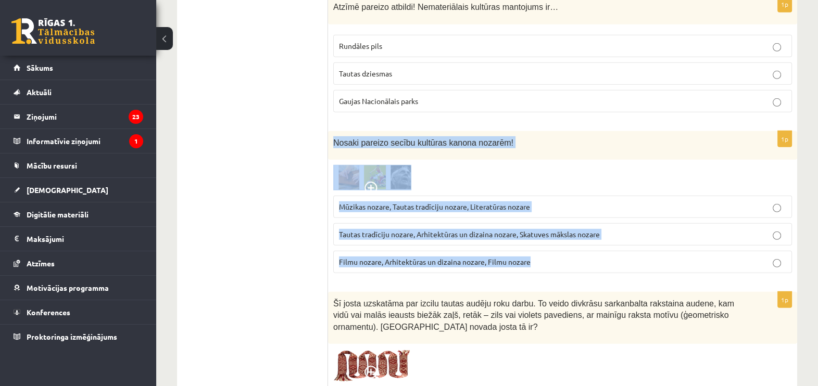
drag, startPoint x: 336, startPoint y: 58, endPoint x: 558, endPoint y: 183, distance: 255.1
click at [558, 183] on div "1p Nosaki pareizo secību kultūras kanona nozarēm! Mūzikas nozare, Tautas tradīc…" at bounding box center [562, 206] width 469 height 150
drag, startPoint x: 558, startPoint y: 183, endPoint x: 489, endPoint y: 63, distance: 138.4
click at [359, 229] on p "Tautas tradīciju nozare, Arhitektūras un dizaina nozare, Skatuves mākslas nozare" at bounding box center [562, 234] width 447 height 11
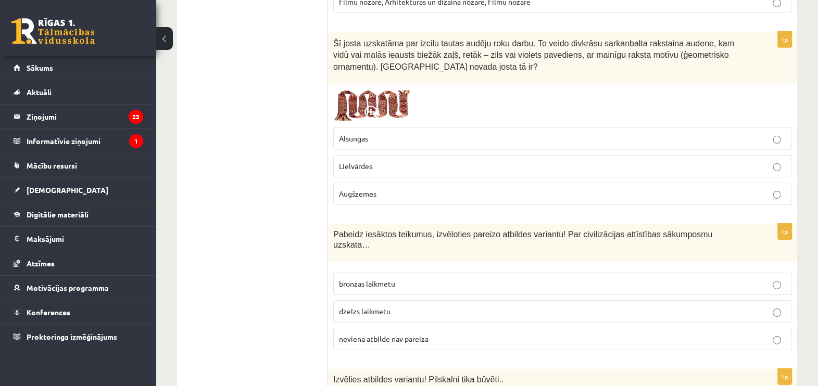
scroll to position [4075, 0]
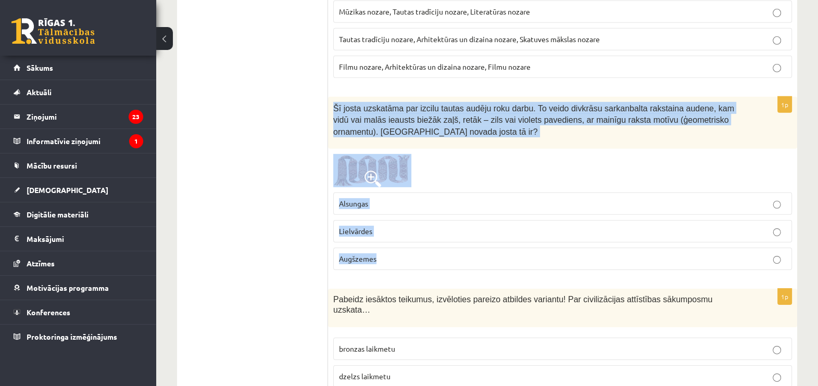
drag, startPoint x: 330, startPoint y: 27, endPoint x: 405, endPoint y: 172, distance: 163.5
click at [405, 172] on div "1p Šī josta uzskatāma par izcilu tautas audēju roku darbu. To veido divkrāsu sa…" at bounding box center [562, 188] width 469 height 182
drag, startPoint x: 405, startPoint y: 172, endPoint x: 386, endPoint y: 43, distance: 130.4
click at [395, 226] on p "Lielvārdes" at bounding box center [562, 231] width 447 height 11
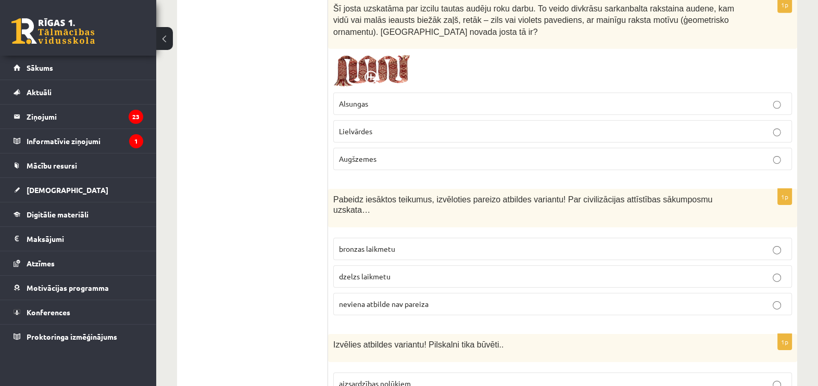
scroll to position [4185, 0]
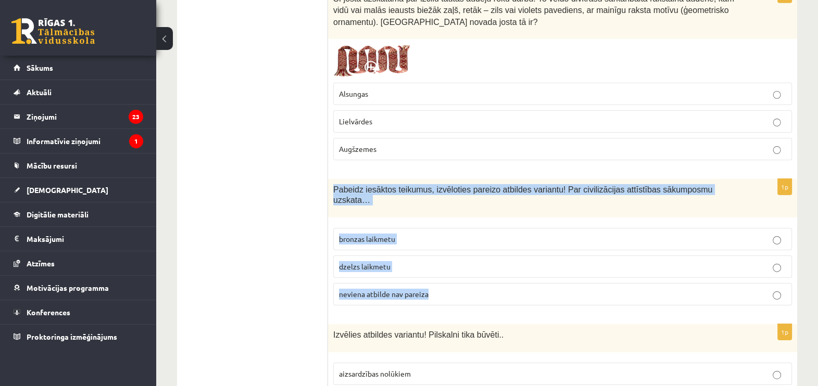
drag, startPoint x: 379, startPoint y: 107, endPoint x: 689, endPoint y: 199, distance: 324.4
click at [689, 199] on div "1p Pabeidz iesāktos teikumus, izvēloties pareizo atbildes variantu! Par civiliz…" at bounding box center [562, 246] width 469 height 135
click at [431, 289] on p "neviena atbilde nav pareiza" at bounding box center [562, 294] width 447 height 11
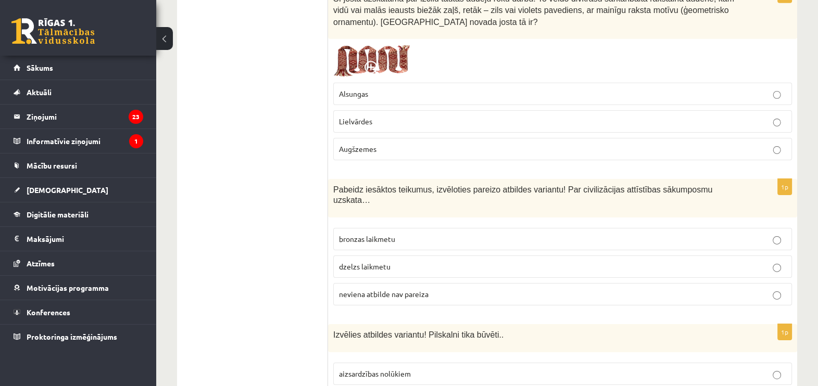
drag, startPoint x: 328, startPoint y: 240, endPoint x: 492, endPoint y: 244, distance: 164.1
click at [492, 330] on p "Izvēlies atbildes variantu! Pilskalni tika būvēti.." at bounding box center [536, 335] width 407 height 11
click at [395, 324] on div "Izvēlies atbildes variantu! Pilskalni tika būvēti.." at bounding box center [562, 338] width 469 height 28
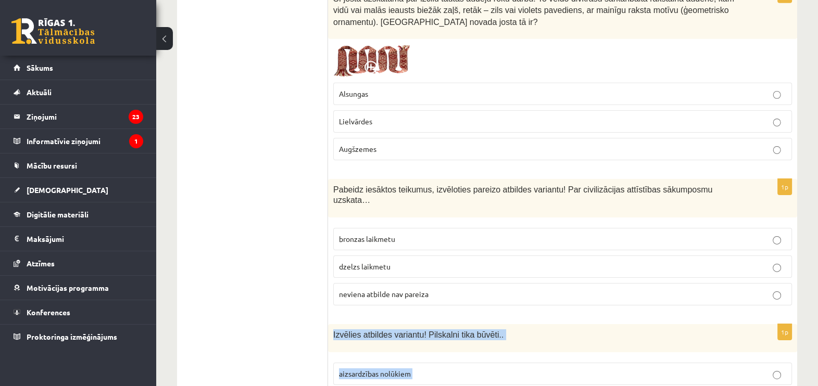
drag, startPoint x: 333, startPoint y: 242, endPoint x: 535, endPoint y: 335, distance: 222.0
click at [535, 335] on div "1p Izvēlies atbildes variantu! Pilskalni tika būvēti.. aizsardzības nolūkiem ti…" at bounding box center [562, 386] width 469 height 124
drag, startPoint x: 535, startPoint y: 335, endPoint x: 480, endPoint y: 243, distance: 107.9
click at [381, 369] on span "aizsardzības nolūkiem" at bounding box center [375, 373] width 72 height 9
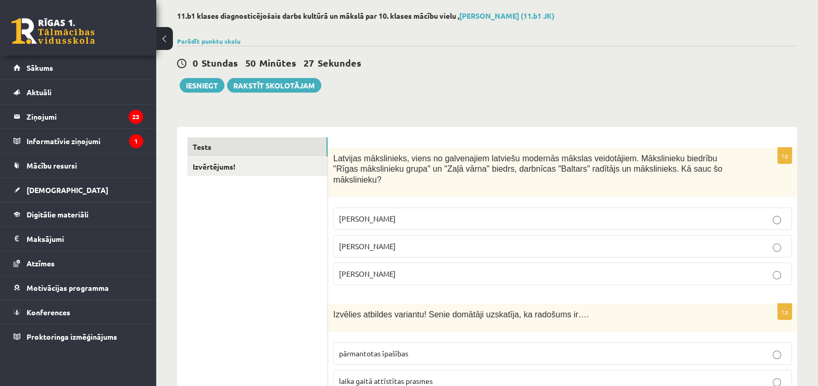
scroll to position [0, 0]
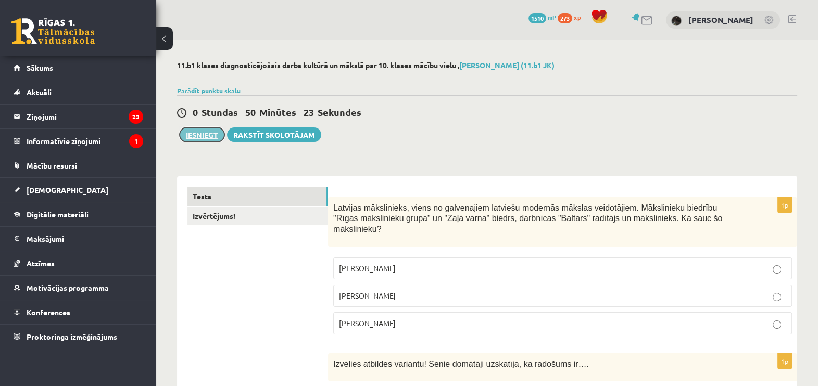
click at [206, 136] on button "Iesniegt" at bounding box center [202, 135] width 45 height 15
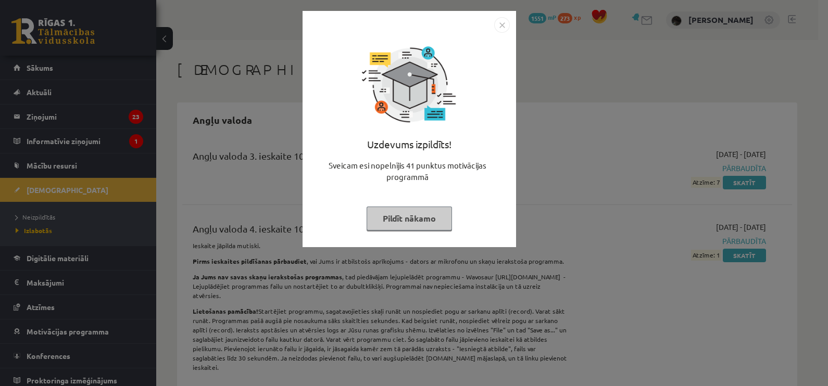
click at [408, 232] on div "Uzdevums izpildīts! Sveicam esi nopelnījis 41 punktus motivācijas programmā Pil…" at bounding box center [409, 137] width 201 height 208
click at [409, 219] on button "Pildīt nākamo" at bounding box center [409, 219] width 85 height 24
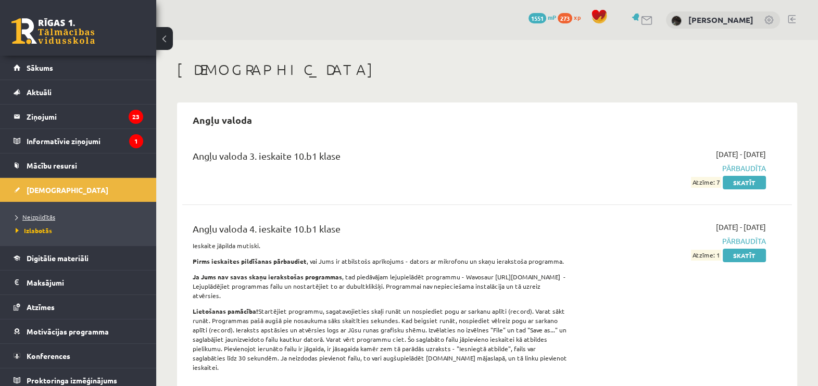
click at [39, 221] on li "Neizpildītās" at bounding box center [81, 217] width 130 height 14
click at [40, 213] on span "Neizpildītās" at bounding box center [38, 217] width 45 height 8
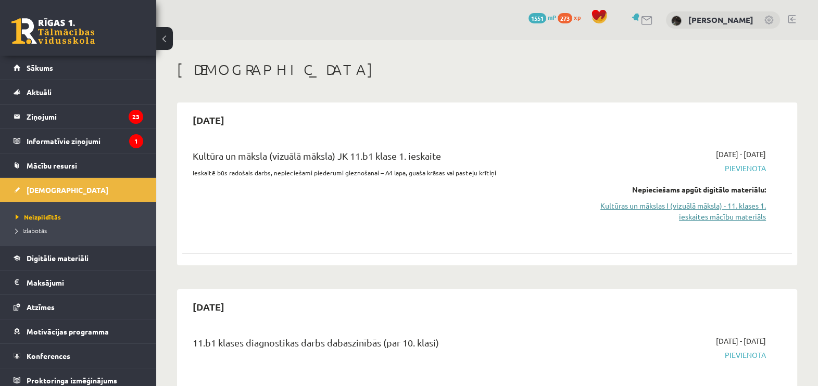
click at [696, 205] on link "Kultūras un mākslas I (vizuālā māksla) - 11. klases 1. ieskaites mācību materiā…" at bounding box center [675, 211] width 181 height 22
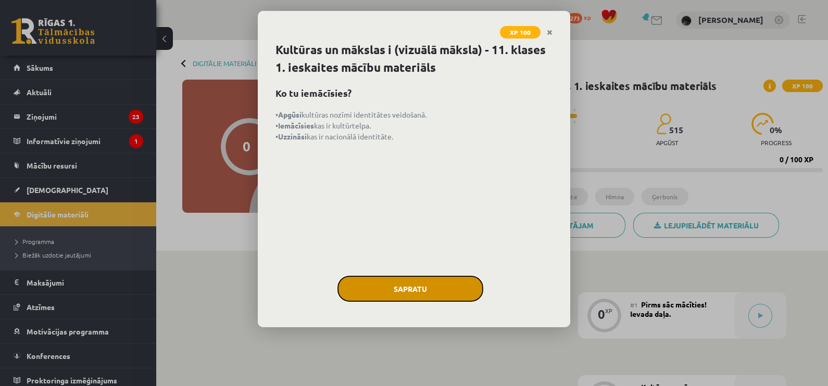
click at [404, 293] on button "Sapratu" at bounding box center [410, 289] width 146 height 26
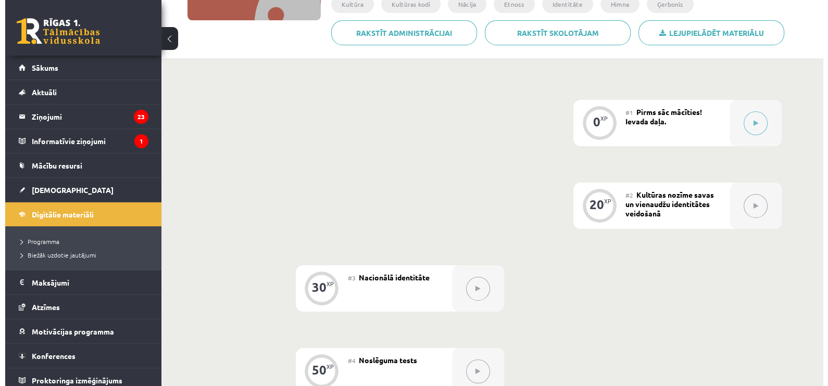
scroll to position [195, 0]
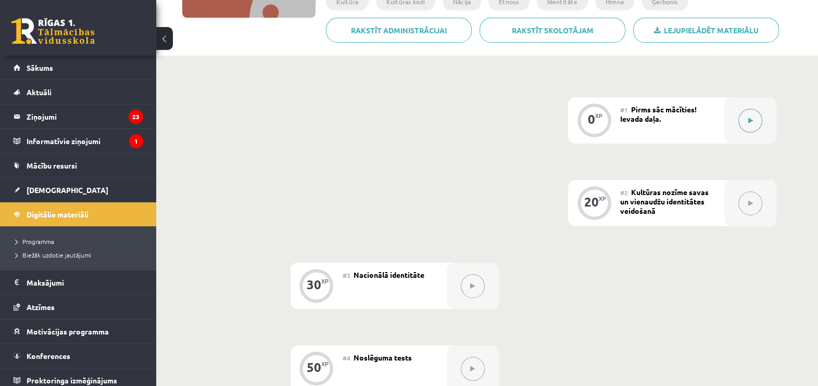
click at [758, 120] on button at bounding box center [750, 121] width 24 height 24
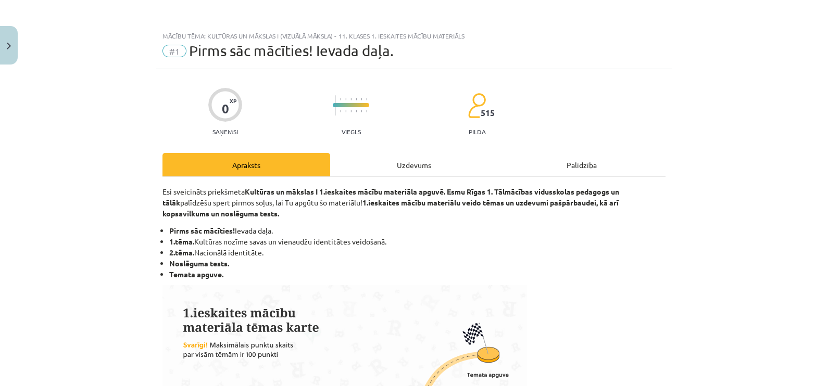
click at [419, 169] on div "Uzdevums" at bounding box center [414, 164] width 168 height 23
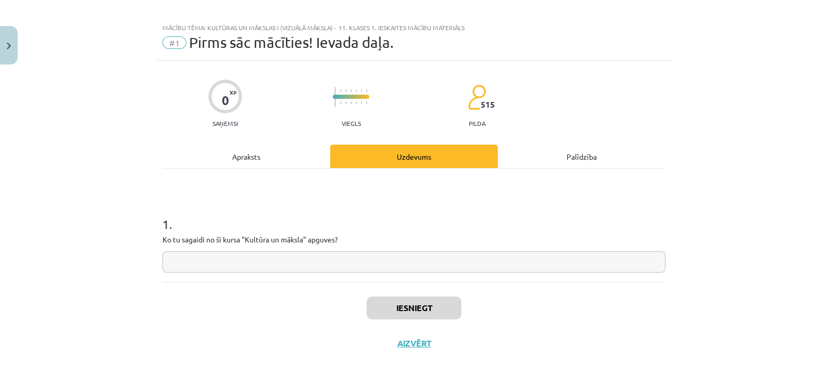
click at [242, 262] on input "text" at bounding box center [413, 262] width 503 height 21
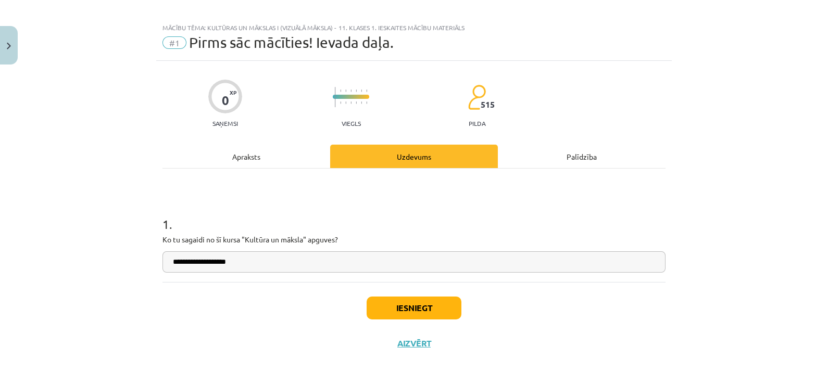
type input "**********"
click at [399, 310] on button "Iesniegt" at bounding box center [414, 308] width 95 height 23
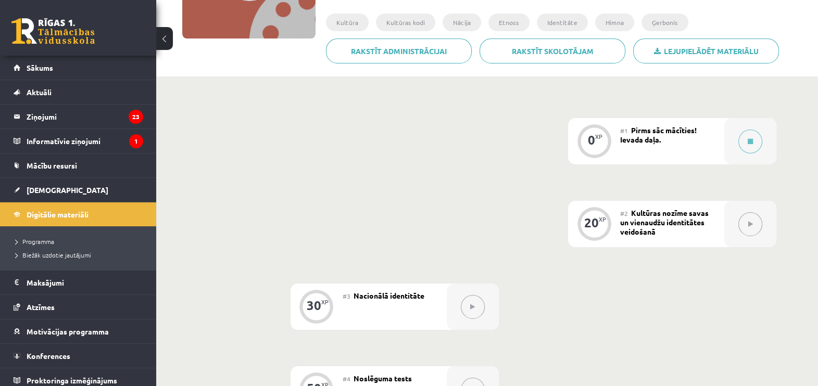
scroll to position [195, 0]
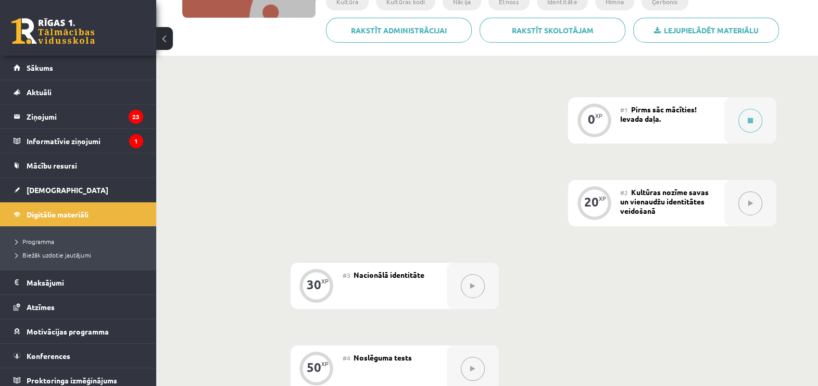
click at [743, 199] on button at bounding box center [750, 204] width 24 height 24
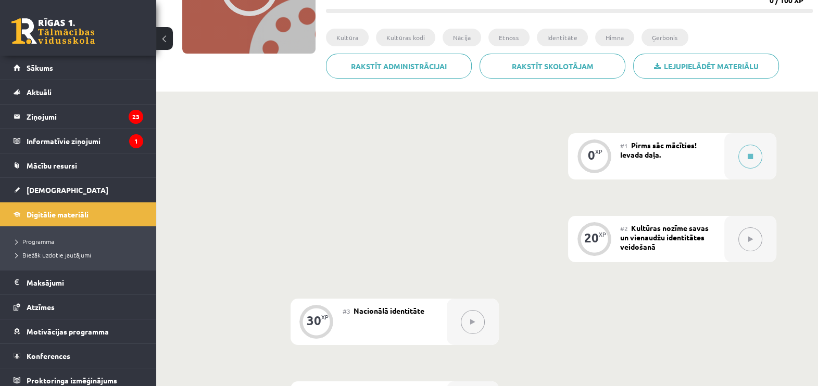
scroll to position [140, 0]
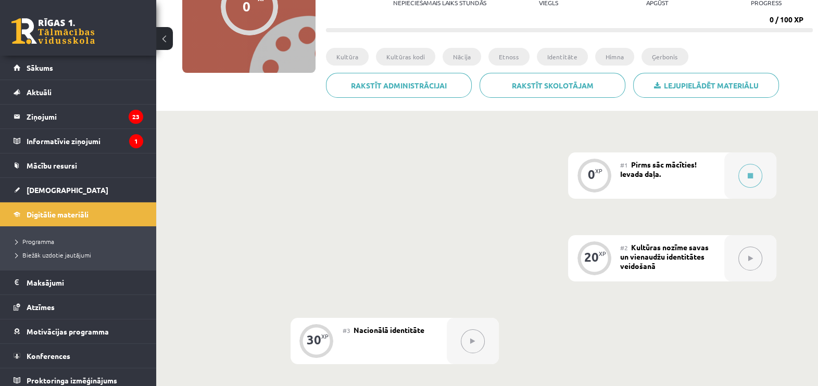
click at [755, 258] on button at bounding box center [750, 259] width 24 height 24
click at [712, 269] on div "#2 Kultūras nozīme savas un vienaudžu identitātes veidošanā" at bounding box center [672, 258] width 104 height 46
drag, startPoint x: 712, startPoint y: 269, endPoint x: 650, endPoint y: 303, distance: 70.6
click at [647, 309] on div "0 XP #1 Pirms sāc mācīties! Ievada daļa. 20 XP #2 Kultūras nozīme savas un vien…" at bounding box center [487, 342] width 579 height 378
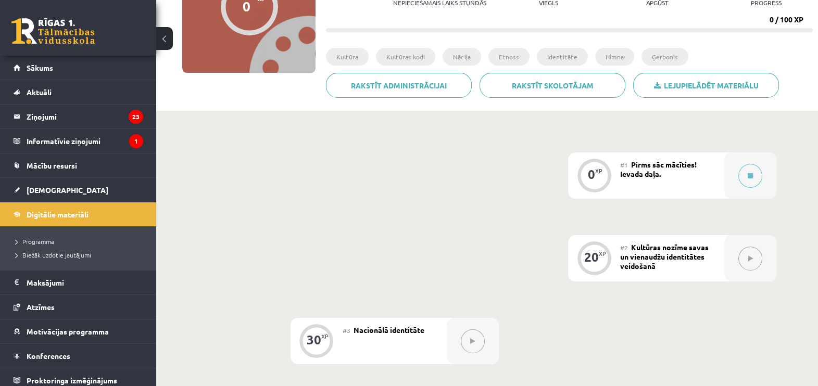
click at [688, 246] on span "Kultūras nozīme savas un vienaudžu identitātes veidošanā" at bounding box center [664, 257] width 89 height 28
click at [746, 248] on button at bounding box center [750, 259] width 24 height 24
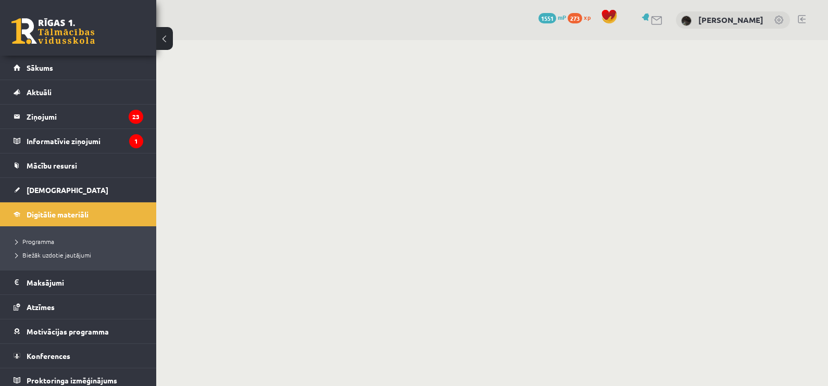
scroll to position [140, 0]
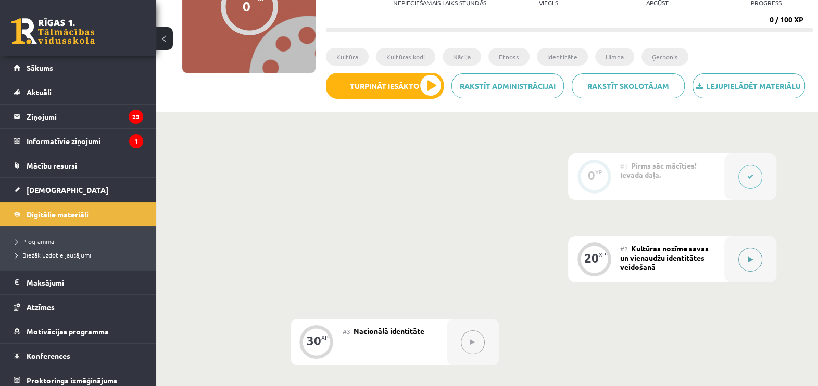
click at [752, 257] on button at bounding box center [750, 260] width 24 height 24
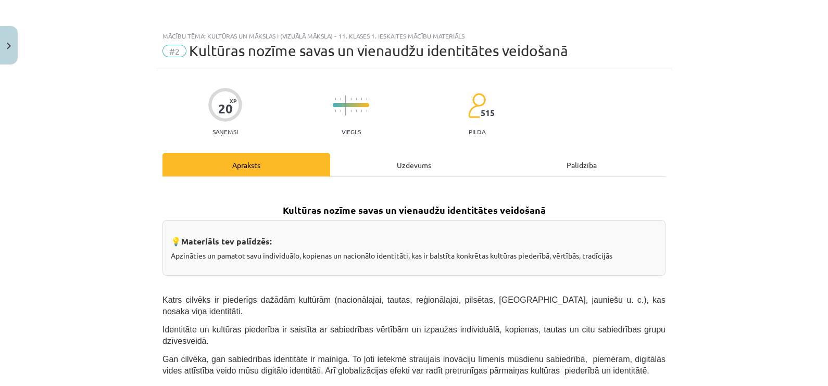
click at [377, 169] on div "Uzdevums" at bounding box center [414, 164] width 168 height 23
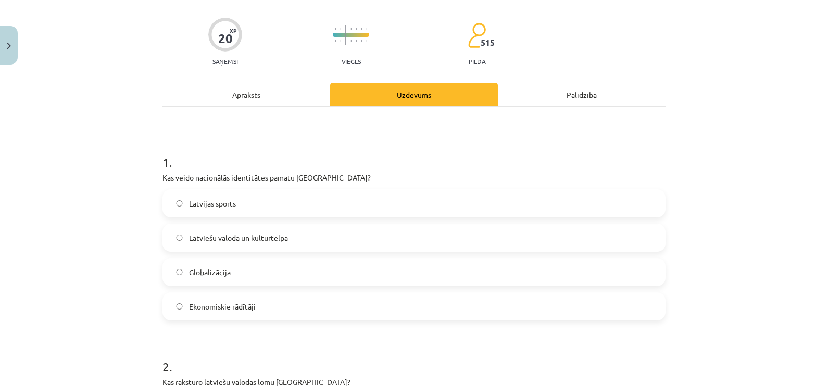
scroll to position [156, 0]
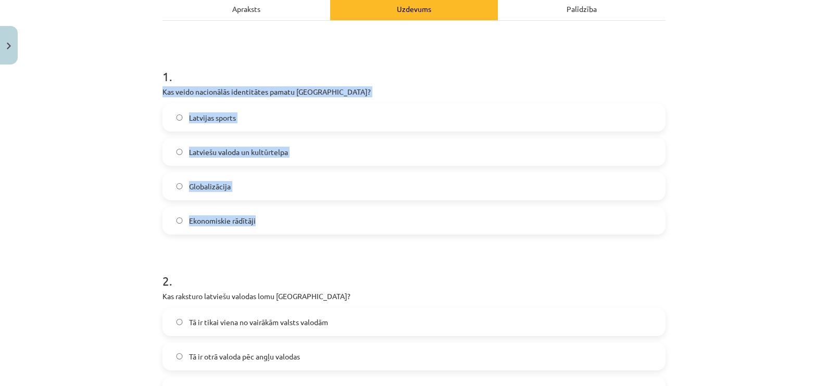
drag, startPoint x: 154, startPoint y: 89, endPoint x: 294, endPoint y: 212, distance: 186.7
drag, startPoint x: 294, startPoint y: 212, endPoint x: 264, endPoint y: 96, distance: 119.5
copy div "Kas veido nacionālās identitātes pamatu [GEOGRAPHIC_DATA]? Latvijas sports Latv…"
click at [242, 147] on span "Latviešu valoda un kultūrtelpa" at bounding box center [238, 152] width 99 height 11
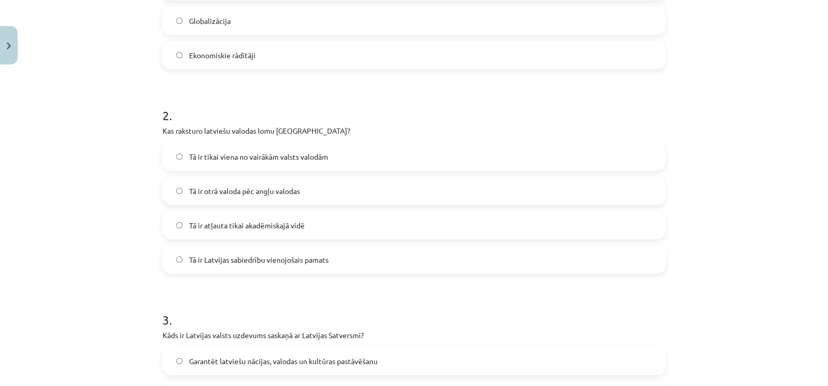
scroll to position [352, 0]
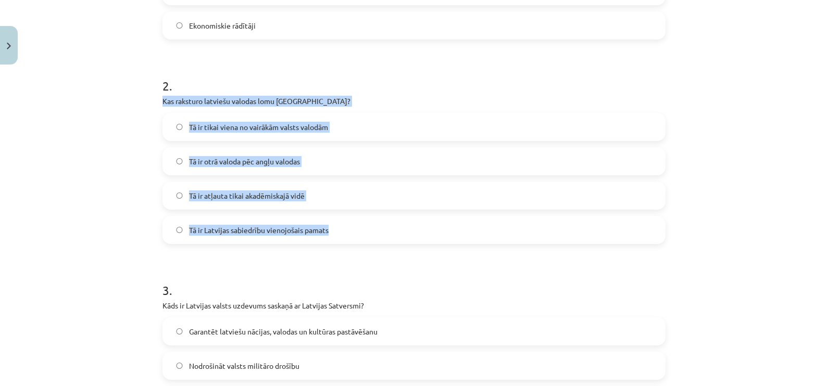
drag, startPoint x: 153, startPoint y: 102, endPoint x: 328, endPoint y: 224, distance: 214.2
click at [328, 224] on div "20 XP Saņemsi Viegls 515 pilda Apraksts Uzdevums Palīdzība 1 . Kas veido nacion…" at bounding box center [414, 233] width 516 height 1031
drag, startPoint x: 328, startPoint y: 224, endPoint x: 273, endPoint y: 98, distance: 137.4
copy div "Kas raksturo latviešu valodas lomu [GEOGRAPHIC_DATA]? Tā ir tikai viena no vair…"
click at [252, 235] on label "Tā ir Latvijas sabiedrību vienojošais pamats" at bounding box center [414, 230] width 501 height 26
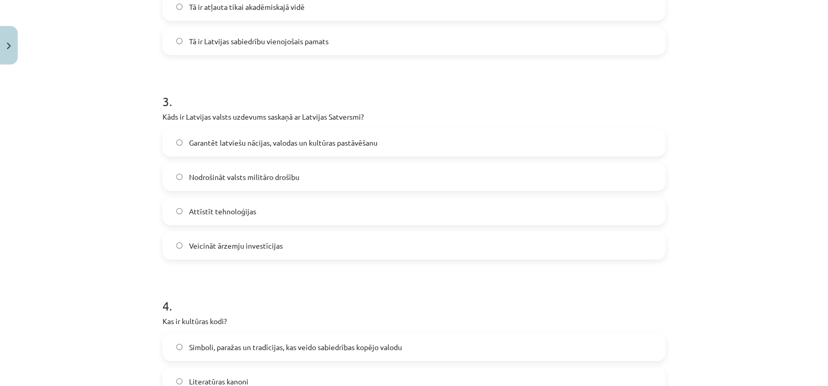
scroll to position [547, 0]
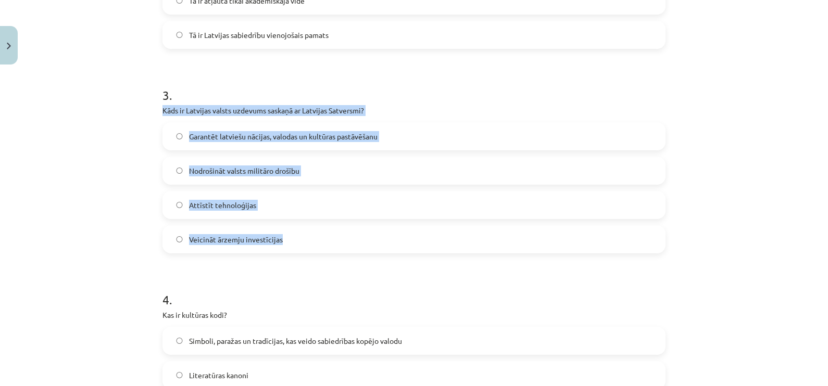
drag, startPoint x: 160, startPoint y: 109, endPoint x: 354, endPoint y: 229, distance: 228.5
click at [354, 229] on div "20 XP Saņemsi Viegls 515 pilda Apraksts Uzdevums Palīdzība 1 . Kas veido nacion…" at bounding box center [414, 37] width 516 height 1031
drag, startPoint x: 354, startPoint y: 229, endPoint x: 335, endPoint y: 106, distance: 124.3
copy div "Kāds ir Latvijas valsts uzdevums saskaņā ar Latvijas Satversmi? Garantēt latvie…"
click at [201, 138] on span "Garantēt latviešu nācijas, valodas un kultūras pastāvēšanu" at bounding box center [283, 136] width 189 height 11
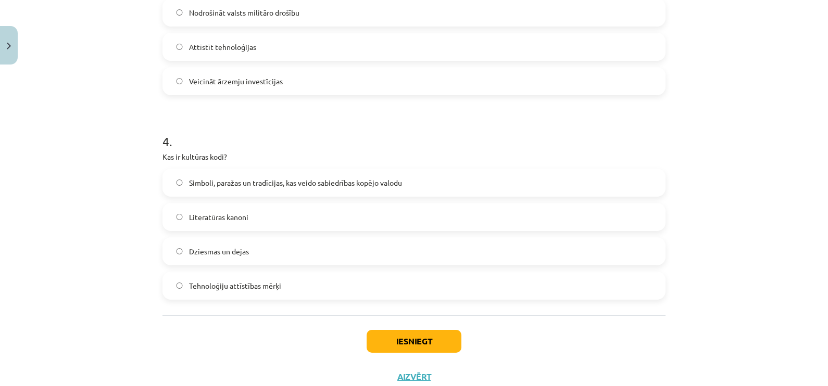
scroll to position [738, 0]
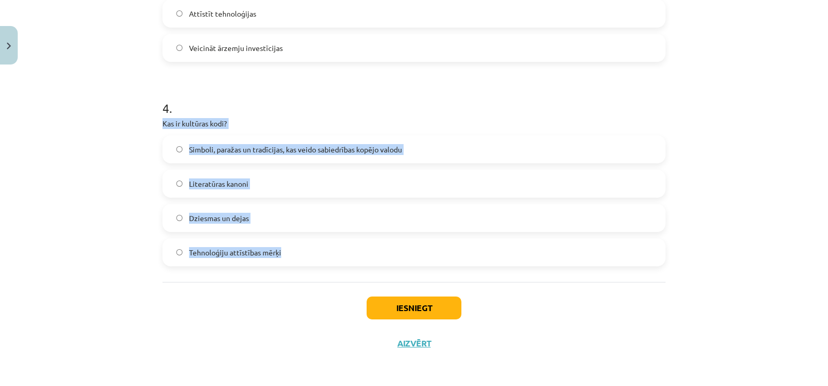
drag, startPoint x: 155, startPoint y: 120, endPoint x: 332, endPoint y: 242, distance: 215.2
drag, startPoint x: 332, startPoint y: 242, endPoint x: 318, endPoint y: 145, distance: 98.5
copy div "Kas ir kultūras kodi? Simboli, paražas un tradīcijas, kas veido sabiedrības kop…"
click at [235, 154] on label "Simboli, paražas un tradīcijas, kas veido sabiedrības kopējo valodu" at bounding box center [414, 149] width 501 height 26
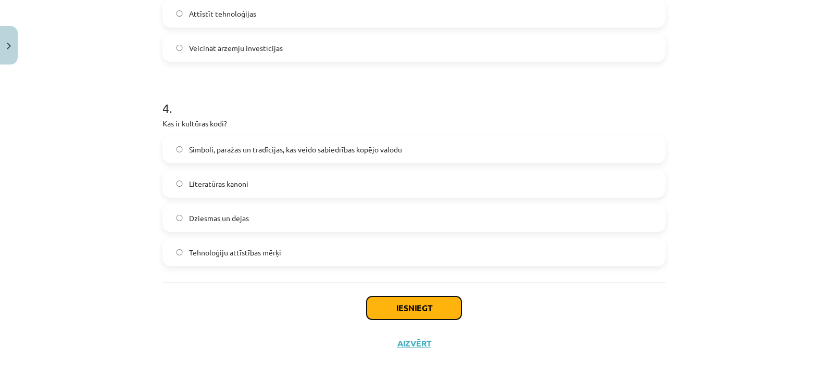
click at [386, 313] on button "Iesniegt" at bounding box center [414, 308] width 95 height 23
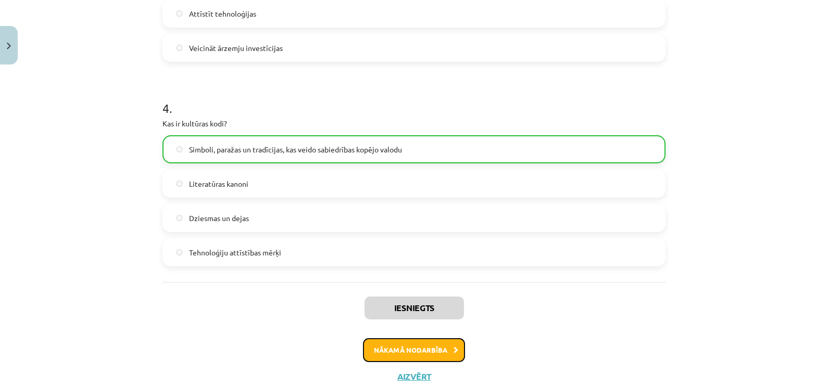
click at [413, 347] on button "Nākamā nodarbība" at bounding box center [414, 350] width 102 height 24
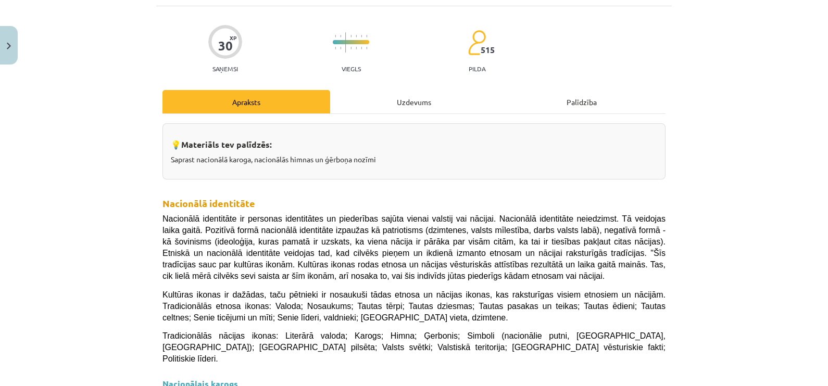
scroll to position [26, 0]
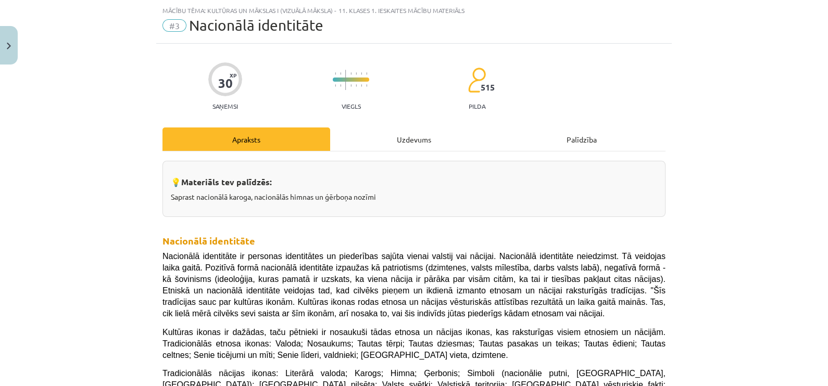
click at [420, 133] on div "Uzdevums" at bounding box center [414, 139] width 168 height 23
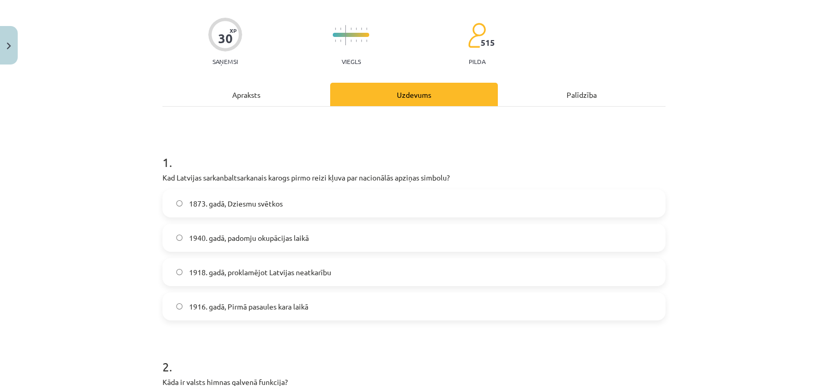
scroll to position [91, 0]
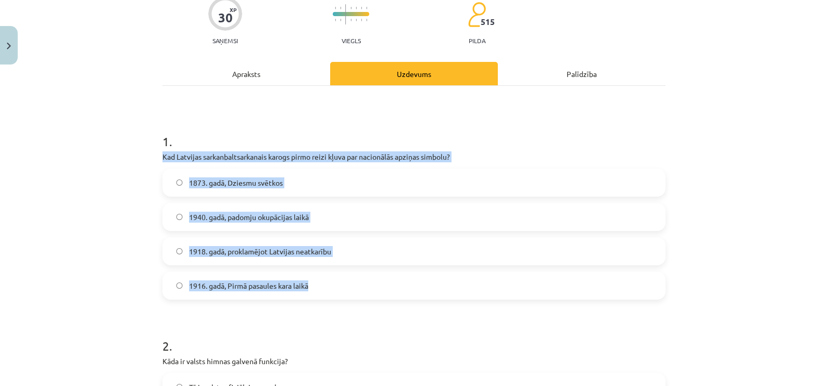
drag, startPoint x: 153, startPoint y: 156, endPoint x: 434, endPoint y: 280, distance: 307.3
drag, startPoint x: 434, startPoint y: 280, endPoint x: 358, endPoint y: 157, distance: 144.5
copy div "Kad Latvijas sarkanbaltsarkanais karogs pirmo reizi kļuva par nacionālās apziņa…"
click at [246, 182] on span "1873. gadā, Dziesmu svētkos" at bounding box center [236, 183] width 94 height 11
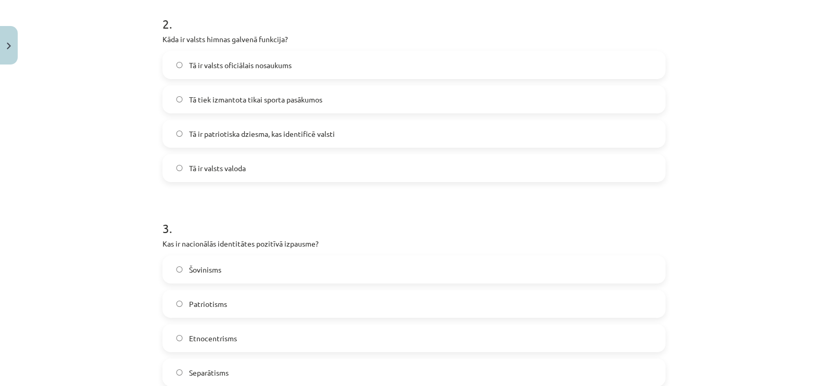
scroll to position [416, 0]
drag, startPoint x: 158, startPoint y: 37, endPoint x: 344, endPoint y: 32, distance: 186.0
click at [344, 32] on p "Kāda ir valsts himnas galvenā funkcija?" at bounding box center [413, 36] width 503 height 11
drag, startPoint x: 344, startPoint y: 32, endPoint x: 277, endPoint y: 66, distance: 75.0
click at [277, 66] on span "Tā ir valsts oficiālais nosaukums" at bounding box center [240, 62] width 103 height 11
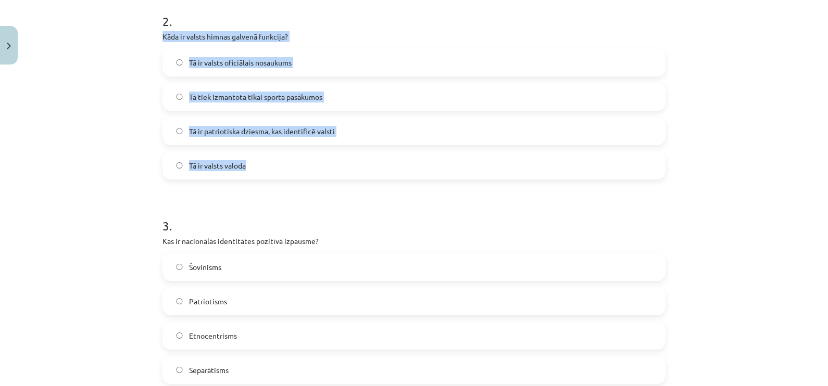
drag, startPoint x: 156, startPoint y: 36, endPoint x: 298, endPoint y: 155, distance: 185.6
click at [298, 155] on div "30 XP Saņemsi Viegls 515 pilda Apraksts Uzdevums Palīdzība 1 . Kad Latvijas sar…" at bounding box center [414, 373] width 516 height 1440
drag, startPoint x: 298, startPoint y: 155, endPoint x: 275, endPoint y: 36, distance: 121.0
copy div "Kāda ir valsts himnas galvenā funkcija? Tā ir valsts oficiālais nosaukums Tā ti…"
click at [231, 136] on label "Tā ir patriotiska dziesma, kas identificē valsti" at bounding box center [414, 131] width 501 height 26
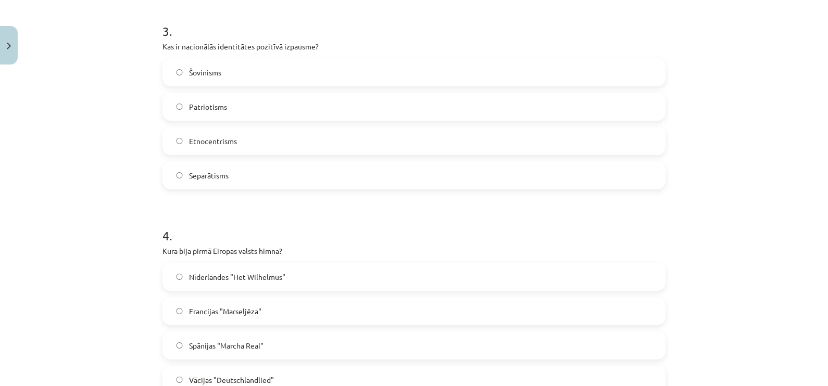
scroll to position [612, 0]
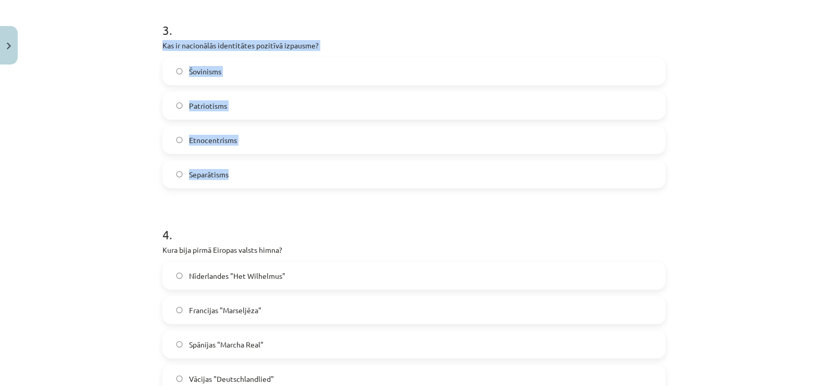
drag, startPoint x: 150, startPoint y: 44, endPoint x: 310, endPoint y: 165, distance: 200.1
click at [310, 165] on div "Mācību tēma: Kultūras un mākslas i (vizuālā māksla) - 11. klases 1. ieskaites m…" at bounding box center [414, 193] width 828 height 386
drag, startPoint x: 310, startPoint y: 165, endPoint x: 269, endPoint y: 43, distance: 128.8
copy div "Kas ir nacionālās identitātes pozitīvā izpausme? Šovinisms Patriotisms Etnocent…"
click at [249, 112] on label "Patriotisms" at bounding box center [414, 106] width 501 height 26
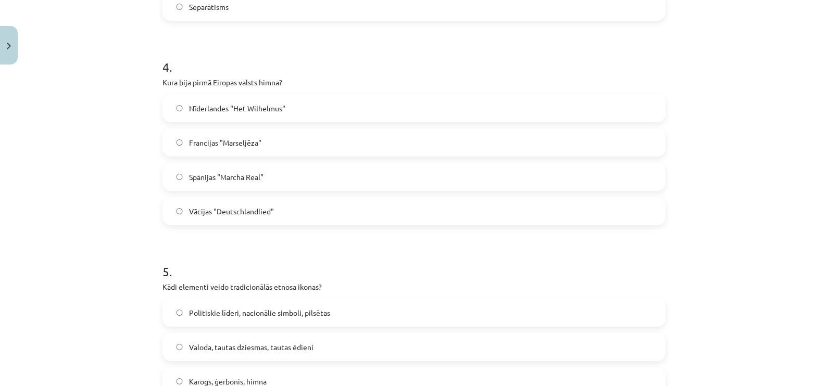
scroll to position [807, 0]
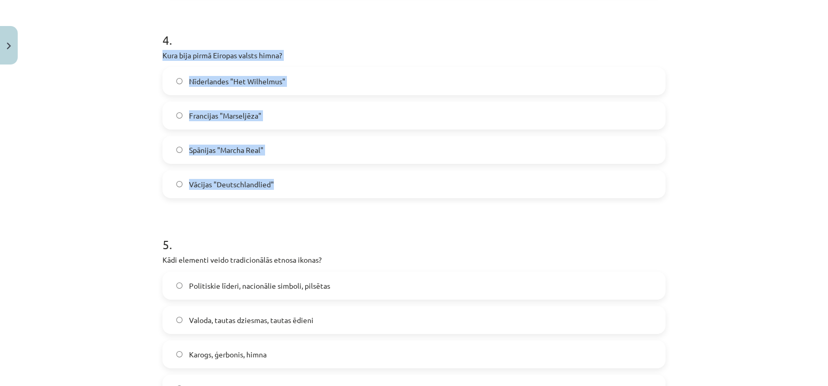
drag, startPoint x: 156, startPoint y: 52, endPoint x: 285, endPoint y: 190, distance: 188.6
drag, startPoint x: 285, startPoint y: 190, endPoint x: 265, endPoint y: 52, distance: 140.0
copy div "Kura bija pirmā Eiropas valsts himna? Nīderlandes "Het Wilhelmus" Francijas "Ma…"
click at [248, 76] on span "Nīderlandes "Het Wilhelmus"" at bounding box center [237, 81] width 96 height 11
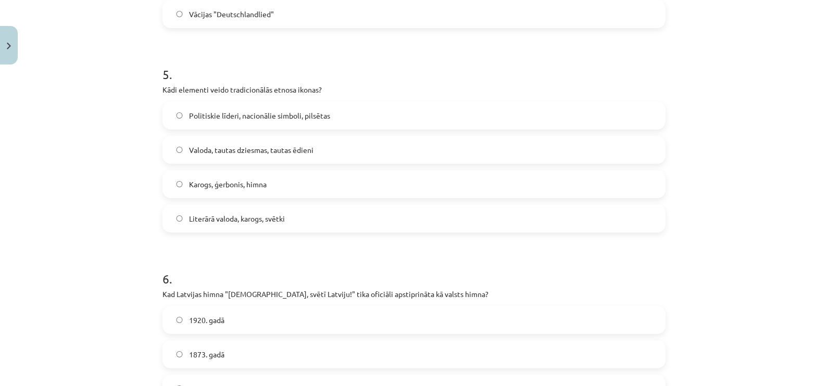
scroll to position [1002, 0]
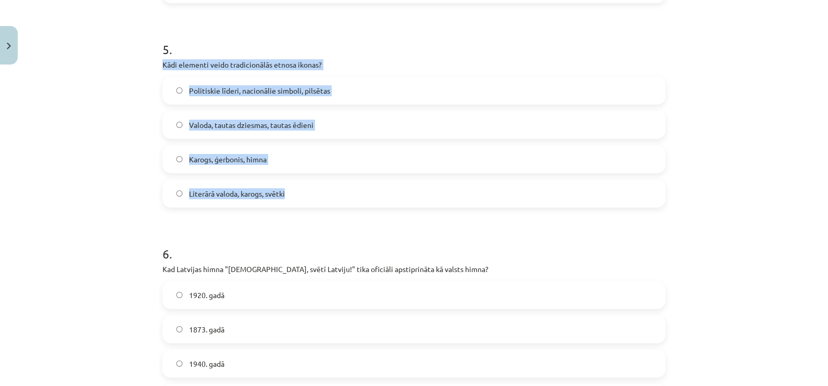
drag, startPoint x: 153, startPoint y: 63, endPoint x: 317, endPoint y: 180, distance: 201.6
drag, startPoint x: 317, startPoint y: 180, endPoint x: 310, endPoint y: 61, distance: 118.9
copy div "Kādi elementi veido tradicionālās etnosa ikonas? Politiskie līderi, nacionālie …"
click at [275, 157] on label "Karogs, ģerbonis, himna" at bounding box center [414, 159] width 501 height 26
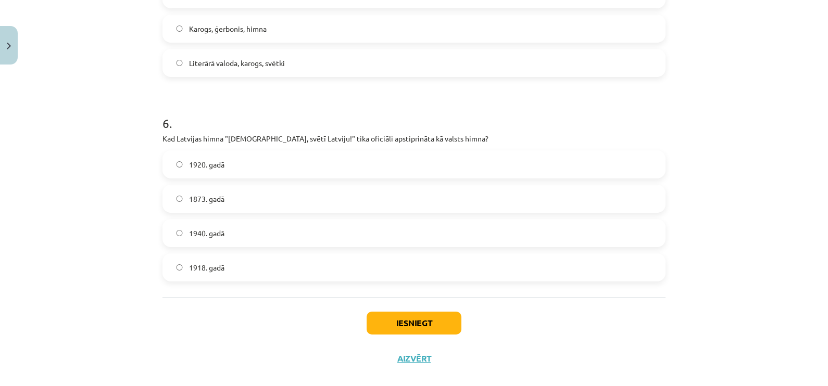
scroll to position [1148, 0]
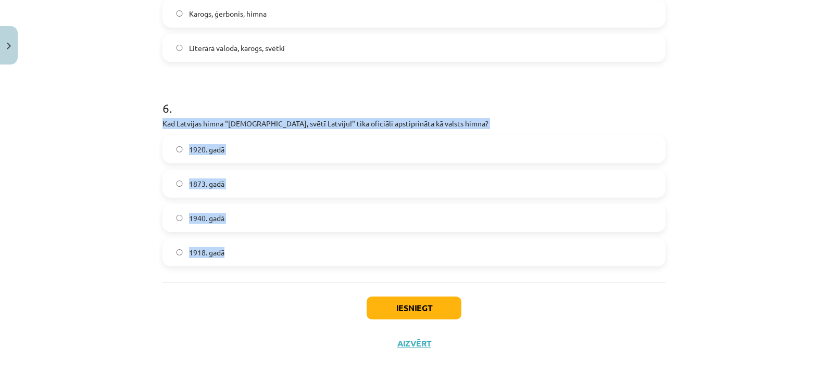
drag, startPoint x: 157, startPoint y: 122, endPoint x: 433, endPoint y: 234, distance: 297.6
click at [433, 234] on div "6 . Kad Latvijas himna "[DEMOGRAPHIC_DATA], svētī Latviju!" tika oficiāli apsti…" at bounding box center [413, 175] width 503 height 184
drag, startPoint x: 433, startPoint y: 234, endPoint x: 346, endPoint y: 123, distance: 140.5
click at [259, 146] on label "1920. gadā" at bounding box center [414, 149] width 501 height 26
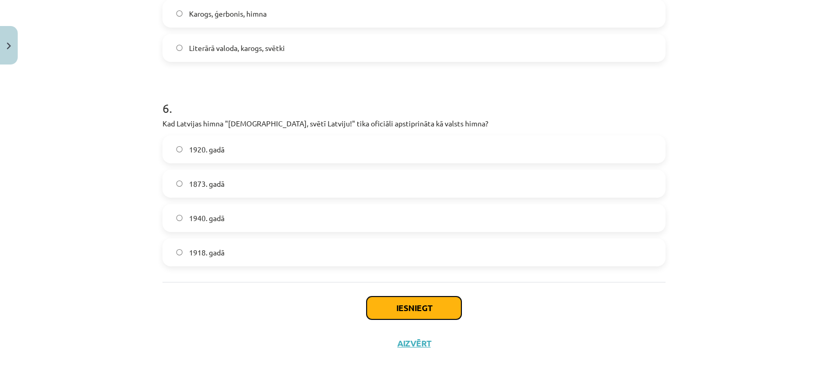
click at [390, 317] on button "Iesniegt" at bounding box center [414, 308] width 95 height 23
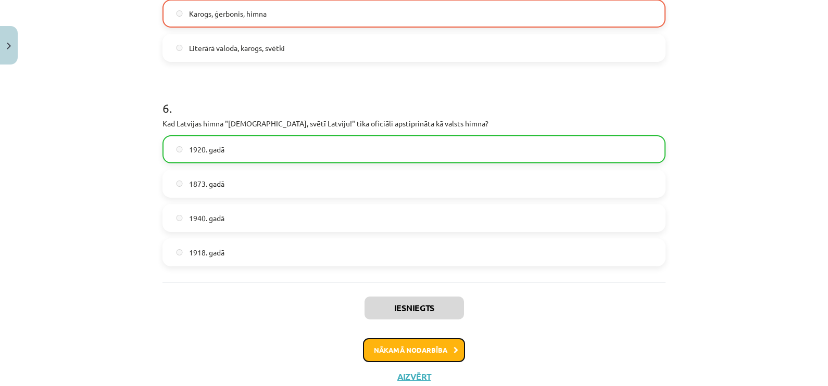
click at [411, 342] on button "Nākamā nodarbība" at bounding box center [414, 350] width 102 height 24
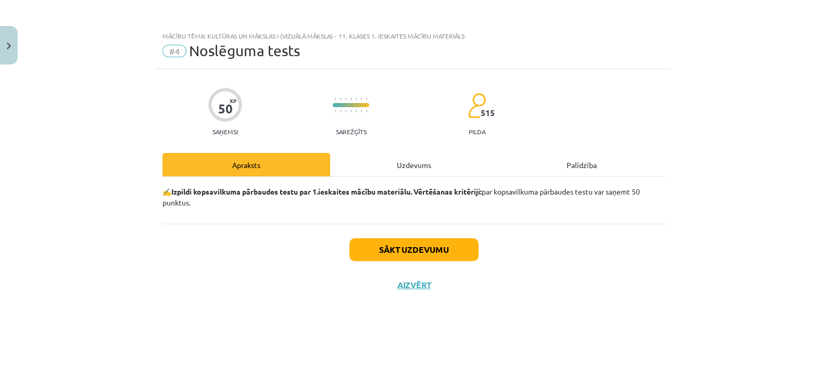
scroll to position [0, 0]
click at [411, 253] on button "Sākt uzdevumu" at bounding box center [413, 250] width 129 height 23
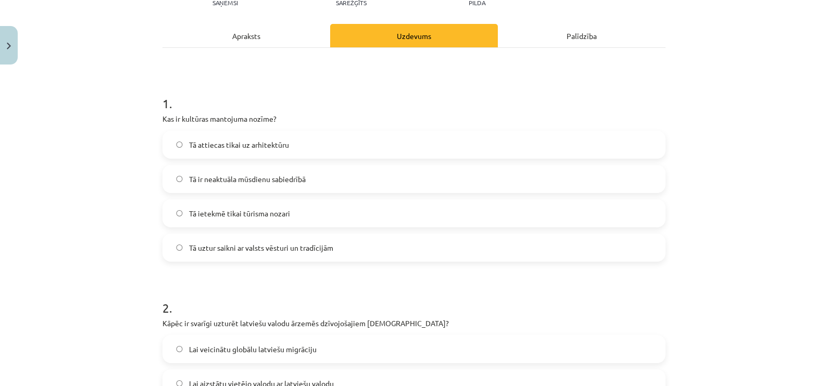
scroll to position [130, 0]
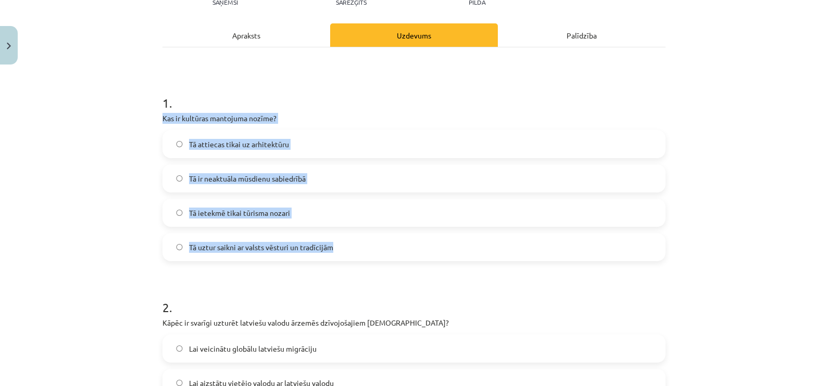
drag, startPoint x: 168, startPoint y: 116, endPoint x: 334, endPoint y: 255, distance: 216.7
copy div "Kas ir kultūras mantojuma nozīme? Tā attiecas tikai uz arhitektūru Tā ir neaktu…"
click at [234, 242] on span "Tā uztur saikni ar valsts vēsturi un tradīcijām" at bounding box center [261, 247] width 144 height 11
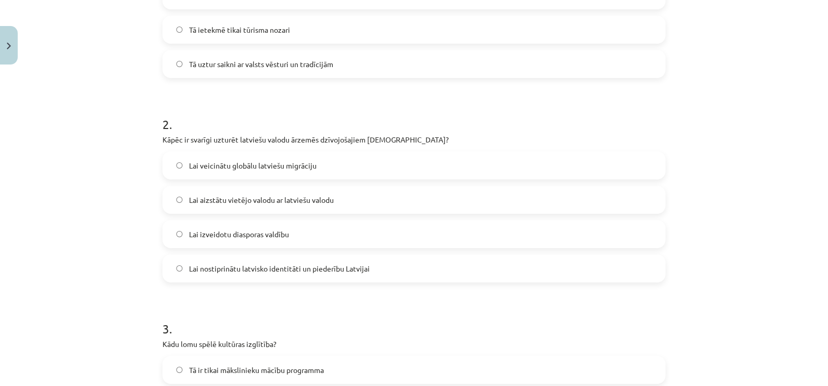
scroll to position [325, 0]
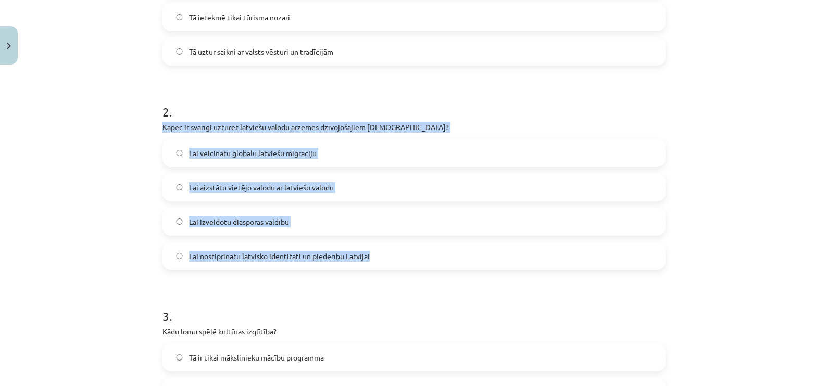
drag, startPoint x: 149, startPoint y: 125, endPoint x: 410, endPoint y: 252, distance: 290.0
click at [410, 252] on div "Mācību tēma: Kultūras un mākslas i (vizuālā māksla) - 11. klases 1. ieskaites m…" at bounding box center [414, 193] width 828 height 386
drag, startPoint x: 410, startPoint y: 252, endPoint x: 349, endPoint y: 122, distance: 143.0
click at [228, 262] on label "Lai nostiprinātu latvisko identitāti un piederību Latvijai" at bounding box center [414, 256] width 501 height 26
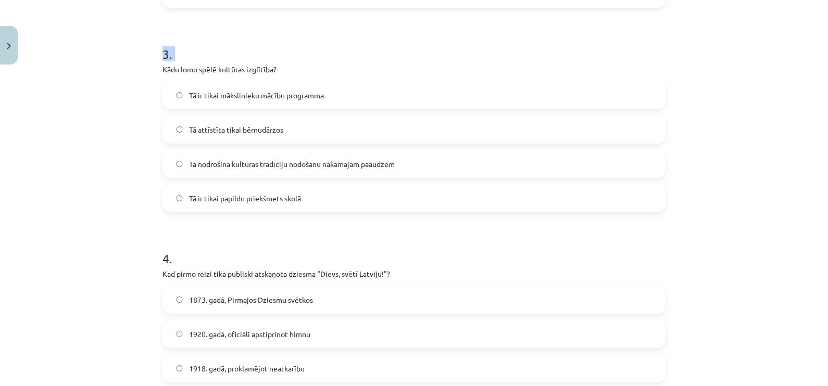
scroll to position [570, 0]
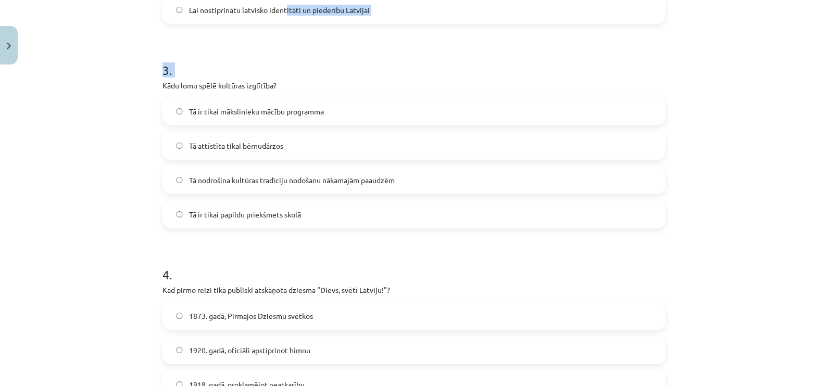
drag, startPoint x: 151, startPoint y: 2, endPoint x: 282, endPoint y: 7, distance: 130.8
drag, startPoint x: 282, startPoint y: 7, endPoint x: 187, endPoint y: 79, distance: 118.6
click at [211, 72] on h1 "3 ." at bounding box center [413, 62] width 503 height 32
click at [165, 80] on div "3 . Kādu lomu spēlē kultūras izglītība? Tā ir tikai mākslinieku mācību programm…" at bounding box center [413, 138] width 503 height 184
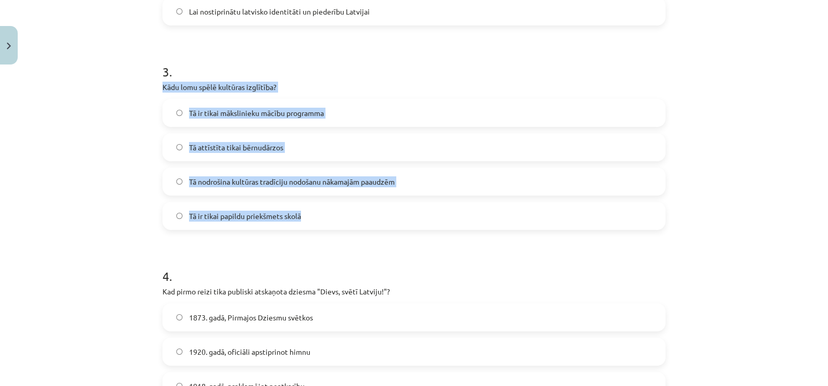
drag, startPoint x: 156, startPoint y: 81, endPoint x: 337, endPoint y: 214, distance: 224.7
drag, startPoint x: 337, startPoint y: 214, endPoint x: 266, endPoint y: 90, distance: 143.3
click at [254, 182] on span "Tā nodrošina kultūras tradīciju nodošanu nākamajām paaudzēm" at bounding box center [292, 182] width 206 height 11
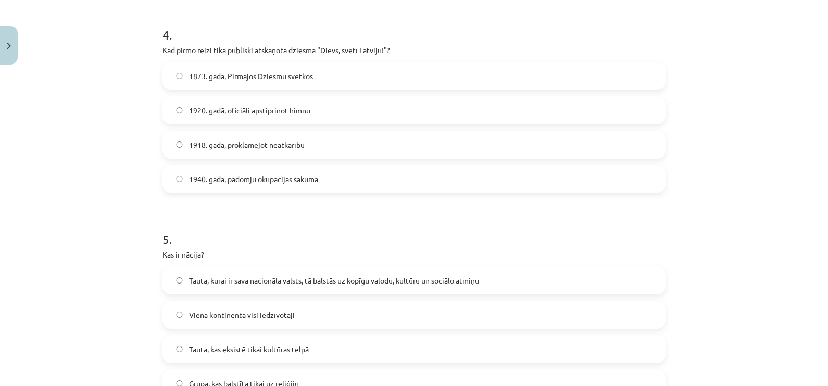
scroll to position [831, 0]
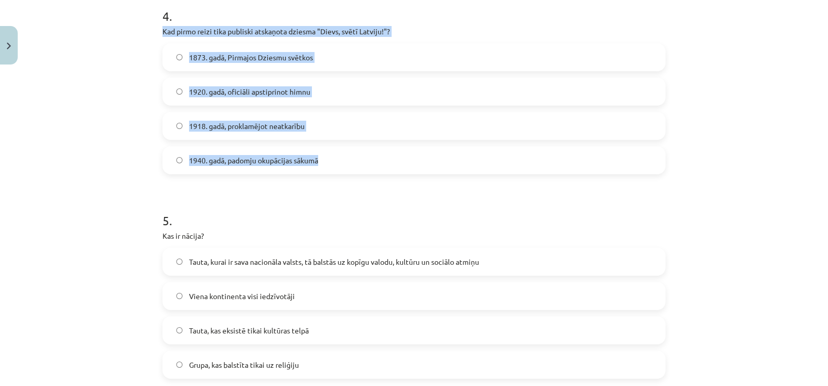
drag, startPoint x: 153, startPoint y: 29, endPoint x: 393, endPoint y: 149, distance: 268.3
click at [393, 149] on div "50 XP Saņemsi Sarežģīts 515 pilda Apraksts Uzdevums Palīdzība 1 . Kas ir kultūr…" at bounding box center [414, 368] width 516 height 2259
drag, startPoint x: 393, startPoint y: 149, endPoint x: 338, endPoint y: 26, distance: 134.5
click at [219, 56] on span "1873. gadā, Pirmajos Dziesmu svētkos" at bounding box center [251, 57] width 124 height 11
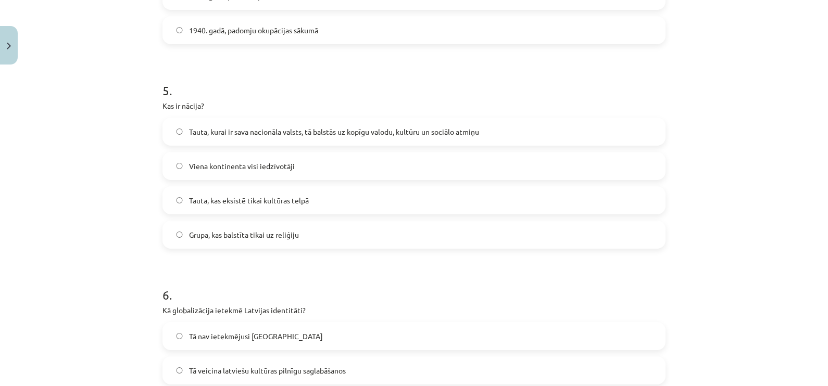
scroll to position [1026, 0]
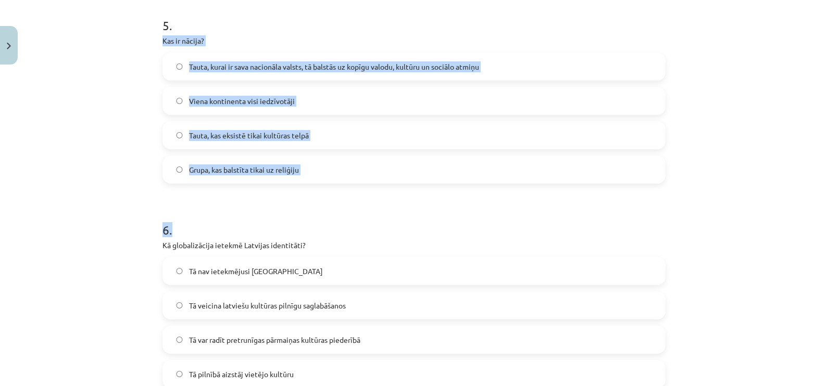
drag, startPoint x: 155, startPoint y: 42, endPoint x: 488, endPoint y: 203, distance: 370.8
click at [488, 203] on div "50 XP Saņemsi Sarežģīts 515 pilda Apraksts Uzdevums Palīdzība 1 . Kas ir kultūr…" at bounding box center [414, 172] width 516 height 2259
click at [247, 206] on h1 "6 ." at bounding box center [413, 221] width 503 height 32
click at [156, 39] on div "50 XP Saņemsi Sarežģīts 515 pilda Apraksts Uzdevums Palīdzība 1 . Kas ir kultūr…" at bounding box center [414, 172] width 516 height 2259
drag, startPoint x: 159, startPoint y: 38, endPoint x: 320, endPoint y: 169, distance: 207.2
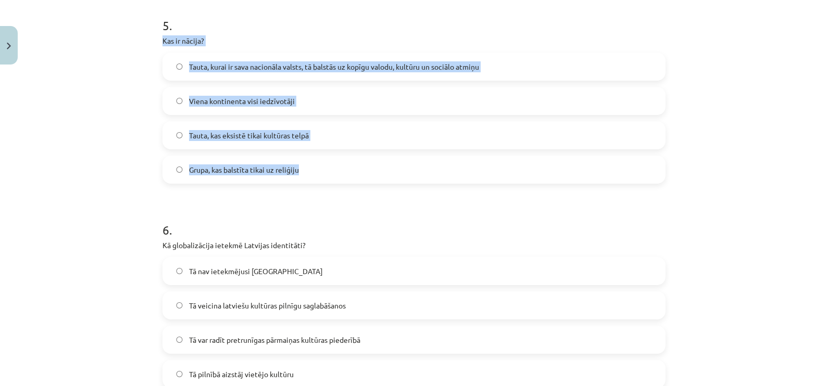
click at [320, 169] on div "5 . Kas ir nācija? Tauta, kurai ir sava nacionāla valsts, tā balstās uz kopīgu …" at bounding box center [413, 92] width 503 height 184
drag, startPoint x: 320, startPoint y: 169, endPoint x: 289, endPoint y: 67, distance: 107.1
click at [271, 62] on span "Tauta, kurai ir sava nacionāla valsts, tā balstās uz kopīgu valodu, kultūru un …" at bounding box center [334, 66] width 290 height 11
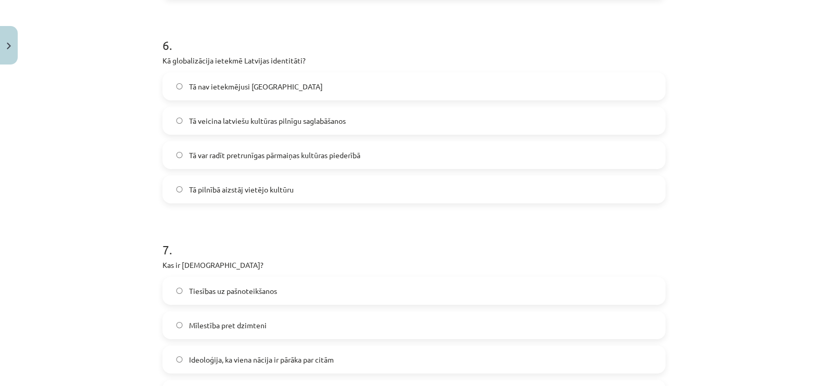
scroll to position [1221, 0]
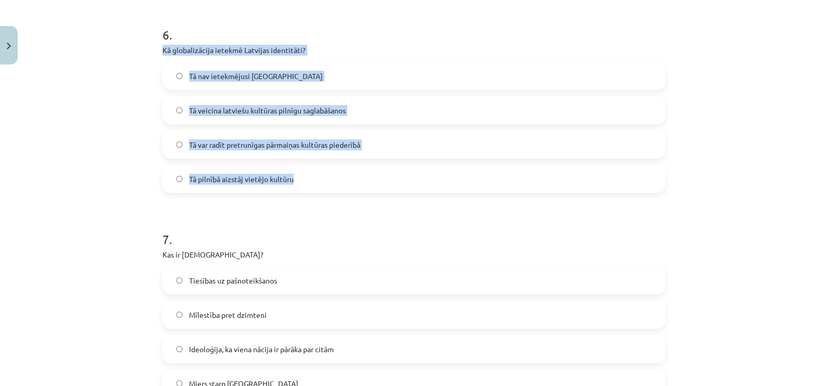
drag, startPoint x: 157, startPoint y: 52, endPoint x: 321, endPoint y: 186, distance: 212.4
click at [321, 186] on div "6 . Kā globalizācija ietekmē Latvijas identitāti? Tā nav ietekmējusi Latviju Tā…" at bounding box center [413, 101] width 503 height 184
drag, startPoint x: 321, startPoint y: 186, endPoint x: 233, endPoint y: 47, distance: 164.3
click at [270, 140] on span "Tā var radīt pretrunīgas pārmaiņas kultūras piederībā" at bounding box center [274, 145] width 171 height 11
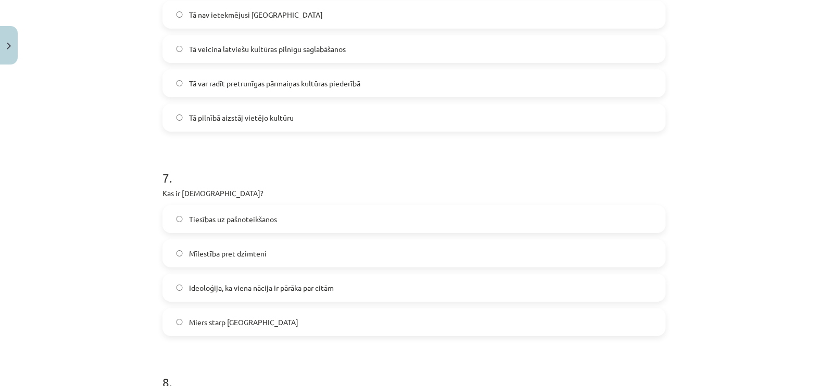
scroll to position [1351, 0]
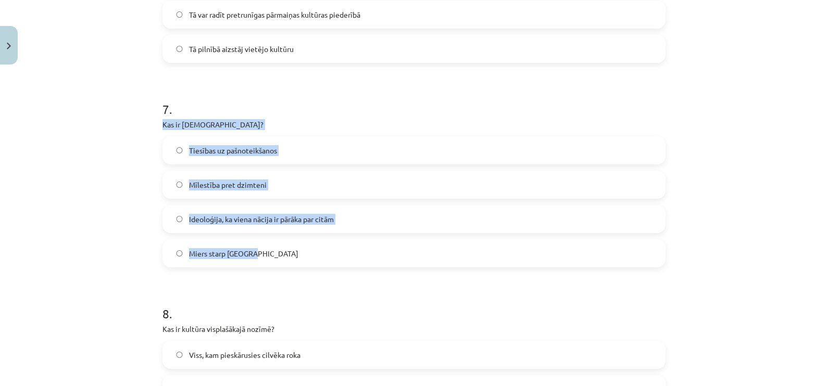
drag, startPoint x: 192, startPoint y: 123, endPoint x: 316, endPoint y: 244, distance: 173.1
click at [316, 244] on div "7 . Kas ir [DEMOGRAPHIC_DATA]? Tiesības uz pašnoteikšanos Mīlestība pret dzimte…" at bounding box center [413, 176] width 503 height 184
drag, startPoint x: 316, startPoint y: 244, endPoint x: 248, endPoint y: 142, distance: 122.3
click at [291, 217] on span "Ideoloģija, ka viena nācija ir pārāka par citām" at bounding box center [261, 219] width 145 height 11
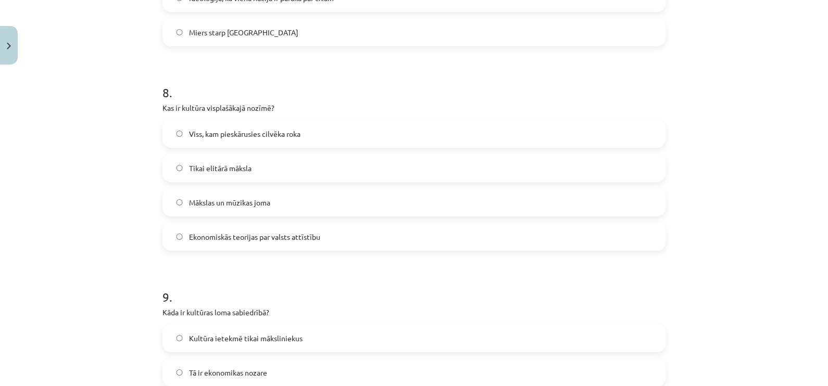
scroll to position [1612, 0]
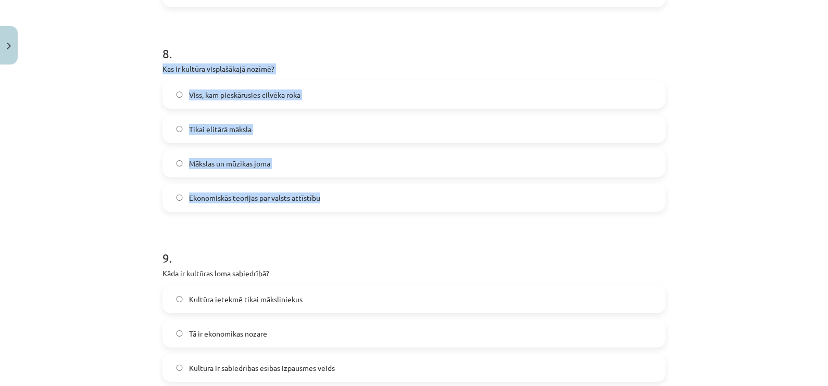
drag, startPoint x: 182, startPoint y: 63, endPoint x: 337, endPoint y: 198, distance: 205.2
click at [337, 198] on div "Mācību tēma: Kultūras un mākslas i (vizuālā māksla) - 11. klases 1. ieskaites m…" at bounding box center [414, 193] width 828 height 386
drag, startPoint x: 337, startPoint y: 198, endPoint x: 264, endPoint y: 69, distance: 148.6
click at [249, 93] on span "Viss, kam pieskārusies cilvēka roka" at bounding box center [244, 95] width 111 height 11
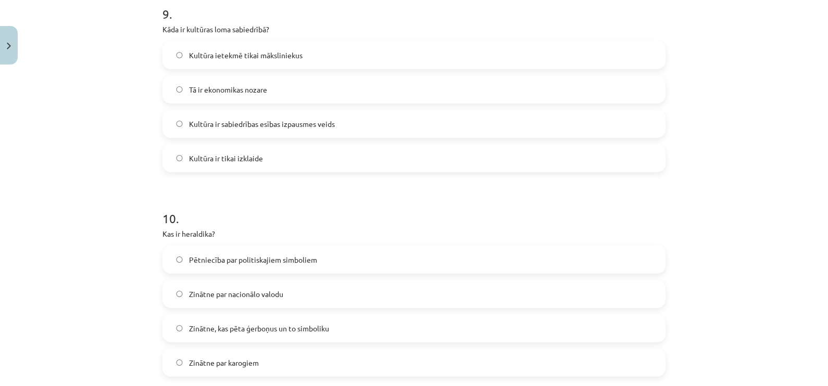
scroll to position [1836, 0]
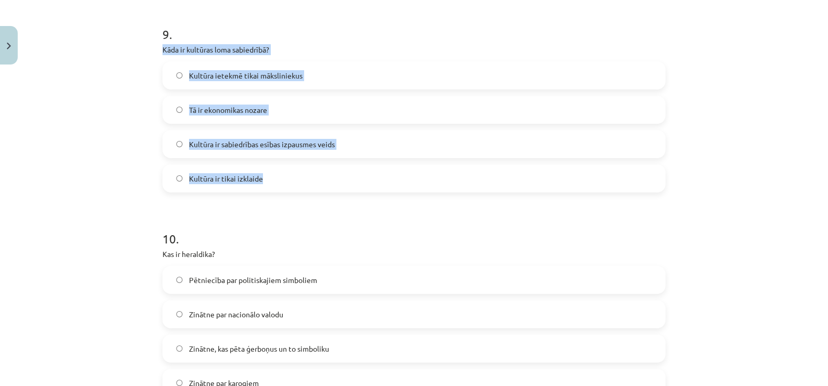
drag, startPoint x: 152, startPoint y: 48, endPoint x: 320, endPoint y: 170, distance: 208.4
drag, startPoint x: 320, startPoint y: 170, endPoint x: 245, endPoint y: 43, distance: 148.3
click at [313, 148] on span "Kultūra ir sabiedrības esības izpausmes veids" at bounding box center [262, 144] width 146 height 11
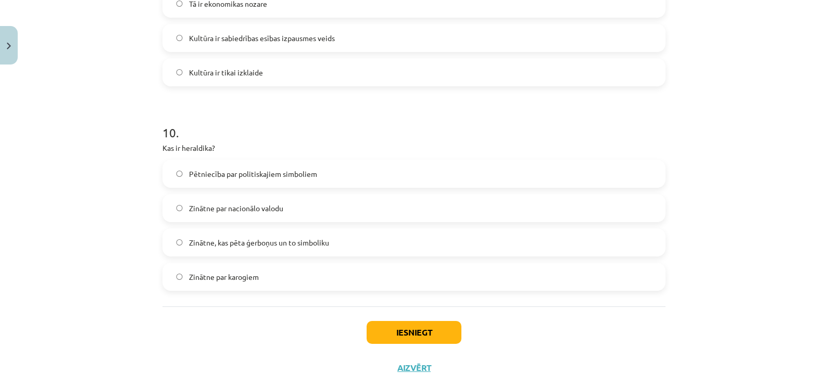
scroll to position [1966, 0]
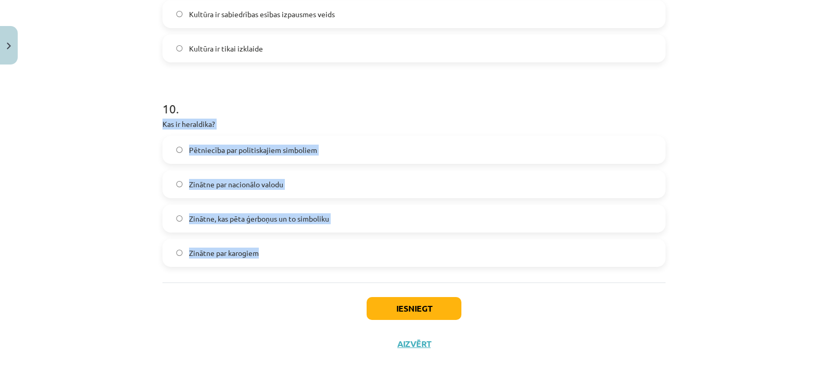
drag, startPoint x: 156, startPoint y: 124, endPoint x: 271, endPoint y: 258, distance: 176.5
drag, startPoint x: 271, startPoint y: 258, endPoint x: 227, endPoint y: 147, distance: 118.9
click at [267, 221] on span "Zinātne, kas pēta ģerboņus un to simboliku" at bounding box center [259, 219] width 140 height 11
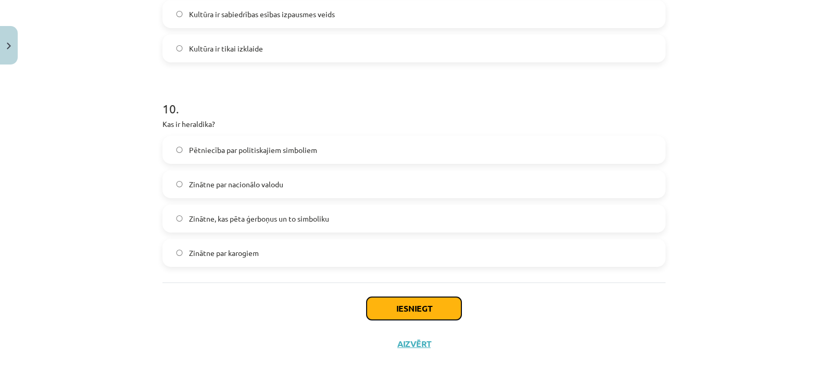
click at [421, 312] on button "Iesniegt" at bounding box center [414, 308] width 95 height 23
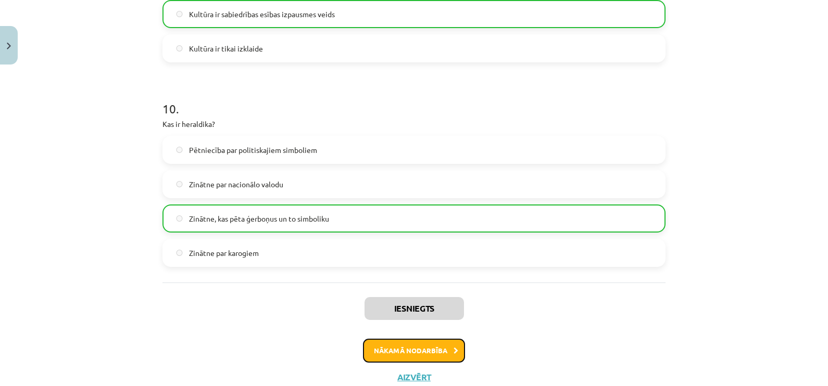
click at [420, 349] on button "Nākamā nodarbība" at bounding box center [414, 351] width 102 height 24
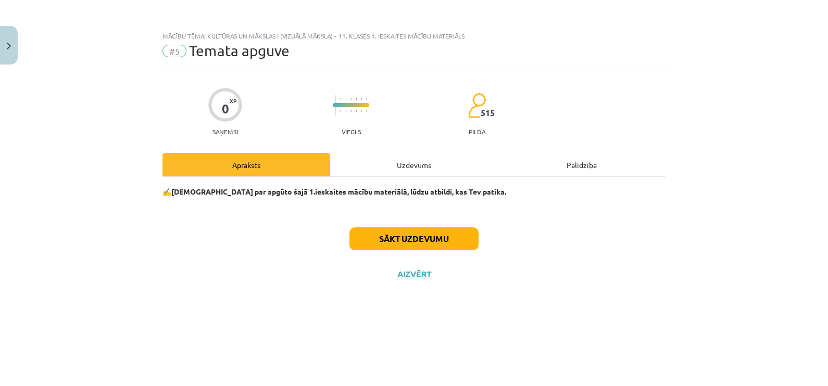
click at [422, 224] on div "Sākt uzdevumu Aizvērt" at bounding box center [413, 249] width 503 height 73
click at [422, 239] on button "Sākt uzdevumu" at bounding box center [413, 239] width 129 height 23
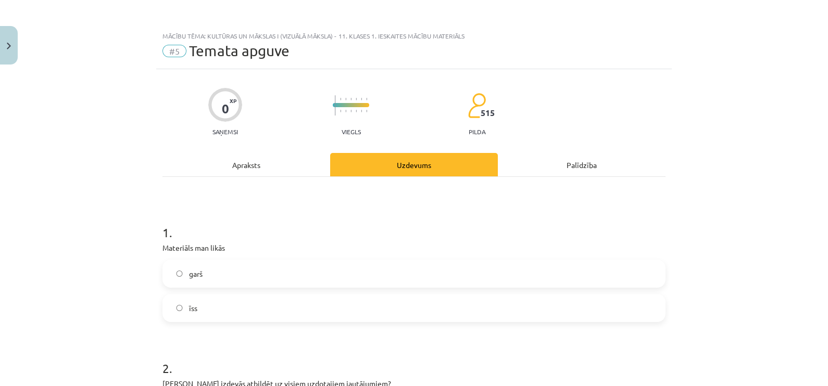
click at [269, 314] on label "īss" at bounding box center [414, 308] width 501 height 26
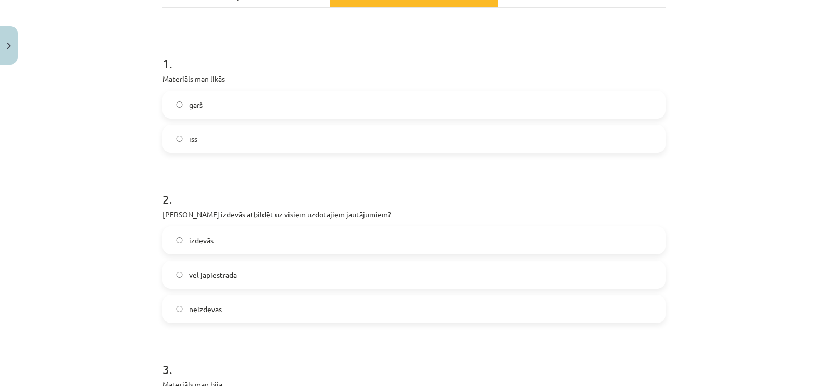
scroll to position [195, 0]
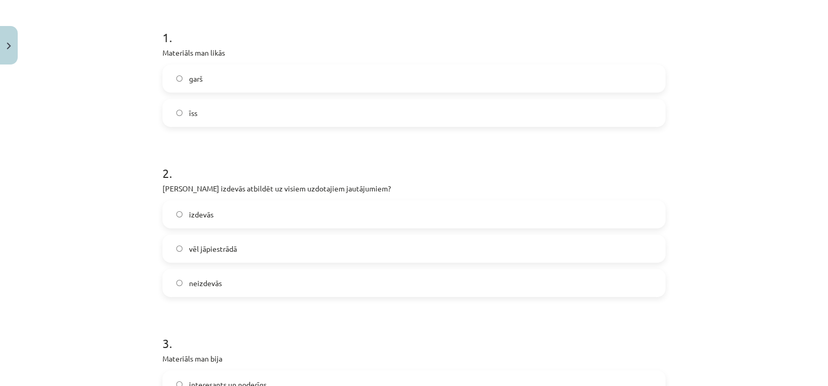
click at [232, 247] on label "vēl jāpiestrādā" at bounding box center [414, 249] width 501 height 26
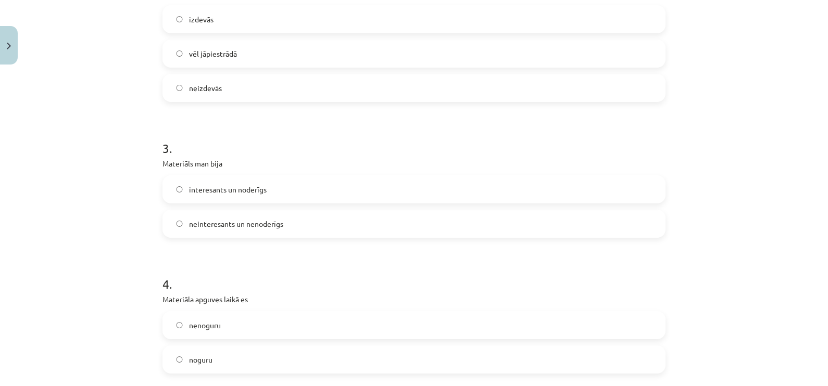
scroll to position [455, 0]
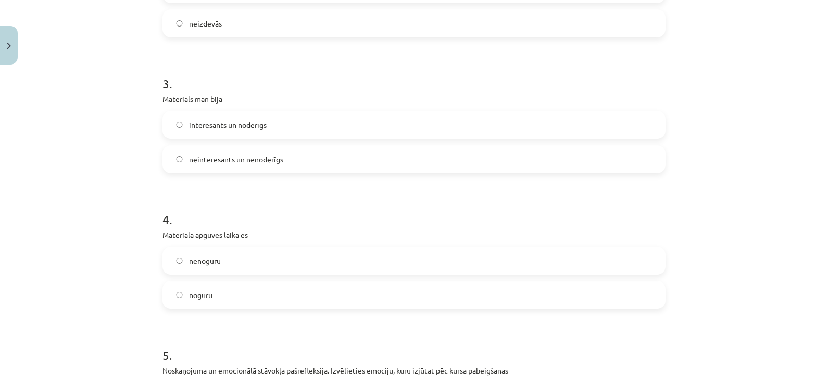
click at [301, 122] on label "interesants un noderīgs" at bounding box center [414, 125] width 501 height 26
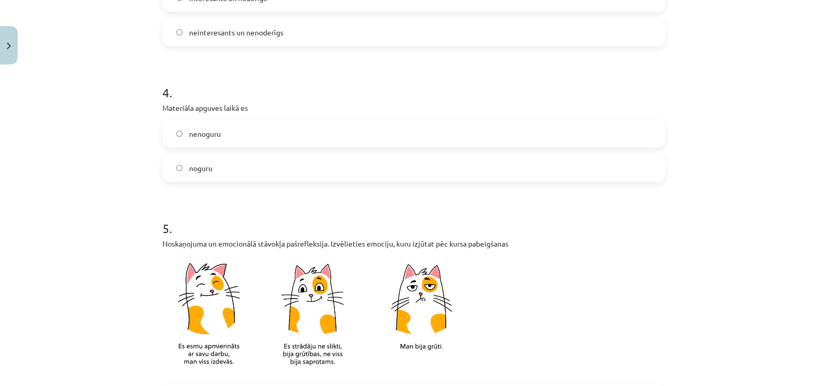
scroll to position [586, 0]
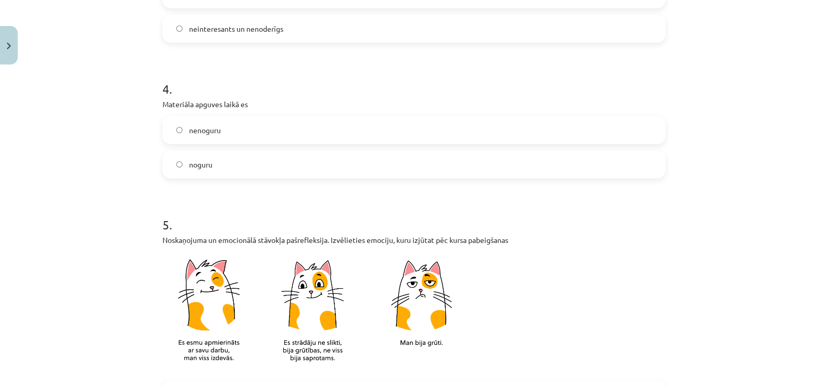
click at [324, 124] on label "nenoguru" at bounding box center [414, 130] width 501 height 26
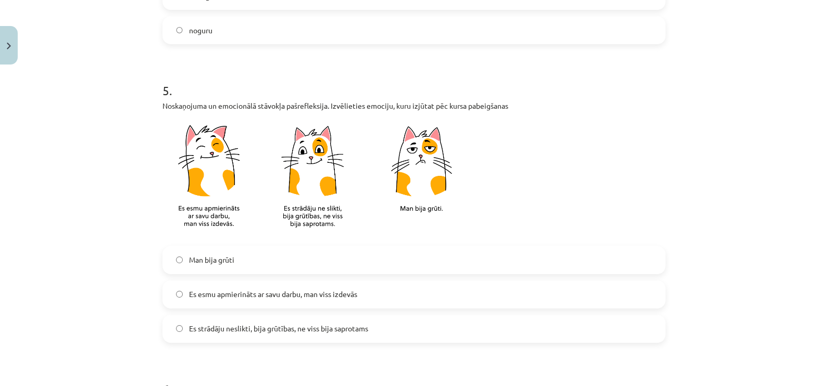
scroll to position [781, 0]
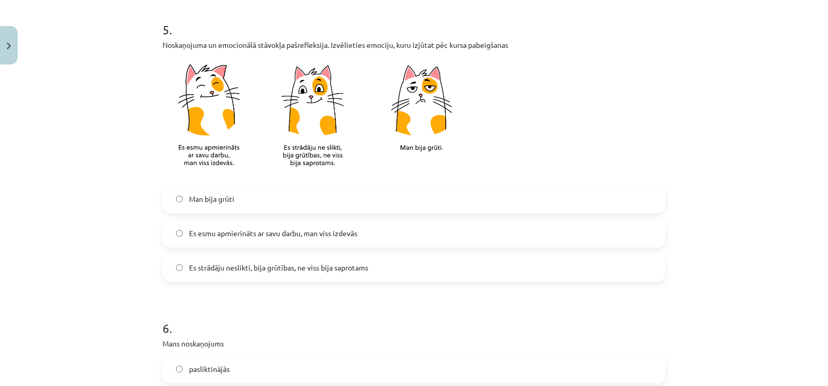
click at [372, 273] on label "Es strādāju neslikti, bija grūtības, ne viss bija saprotams" at bounding box center [414, 268] width 501 height 26
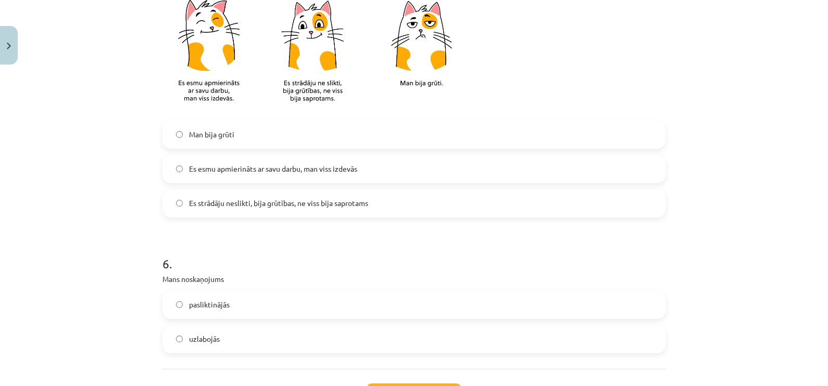
click at [355, 166] on label "Es esmu apmierināts ar savu darbu, man viss izdevās" at bounding box center [414, 169] width 501 height 26
click at [274, 344] on label "uzlabojās" at bounding box center [414, 340] width 501 height 26
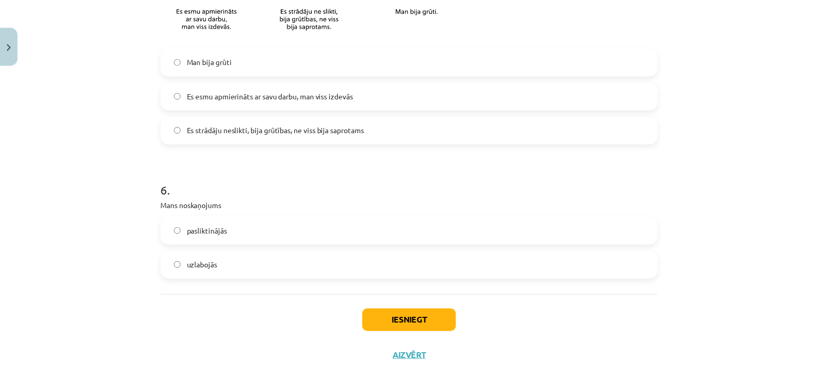
scroll to position [932, 0]
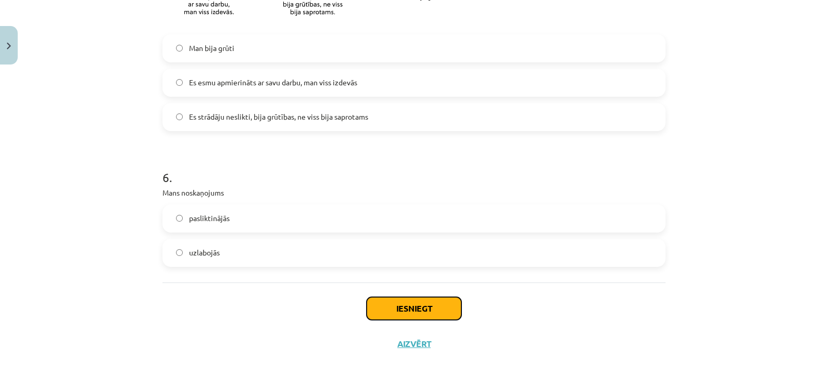
click at [367, 309] on button "Iesniegt" at bounding box center [414, 308] width 95 height 23
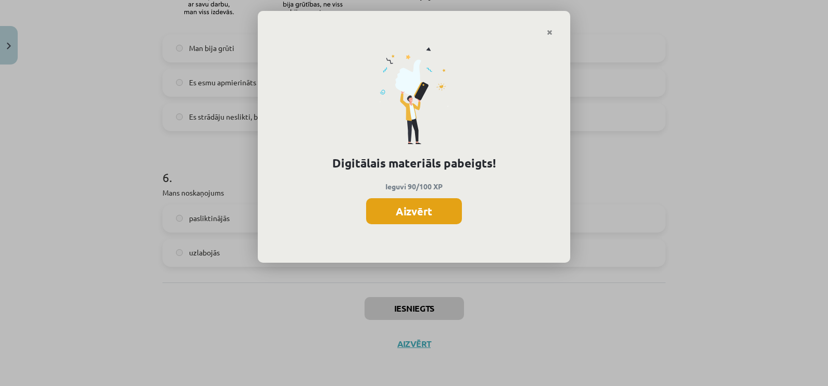
click at [390, 221] on button "Aizvērt" at bounding box center [414, 211] width 96 height 26
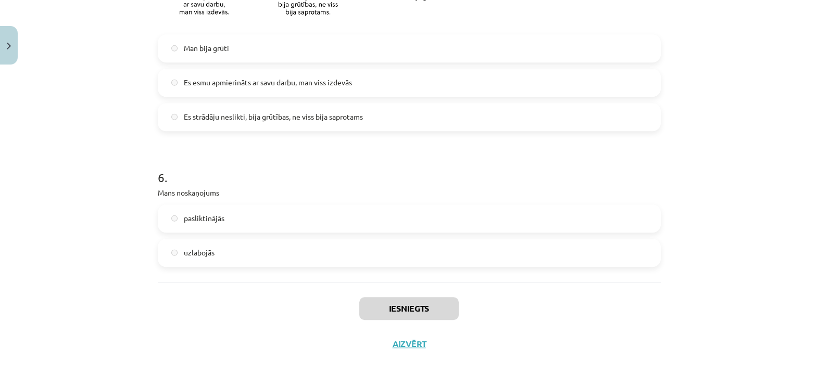
scroll to position [205, 0]
click at [390, 344] on button "Aizvērt" at bounding box center [410, 344] width 40 height 10
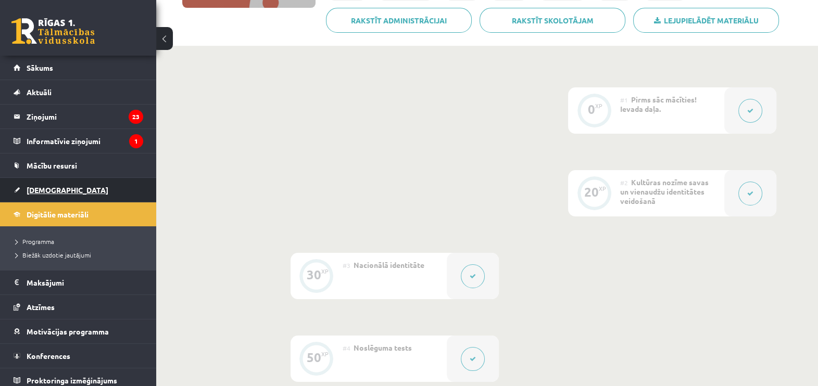
click at [52, 191] on span "[DEMOGRAPHIC_DATA]" at bounding box center [68, 189] width 82 height 9
